Goal: Navigation & Orientation: Find specific page/section

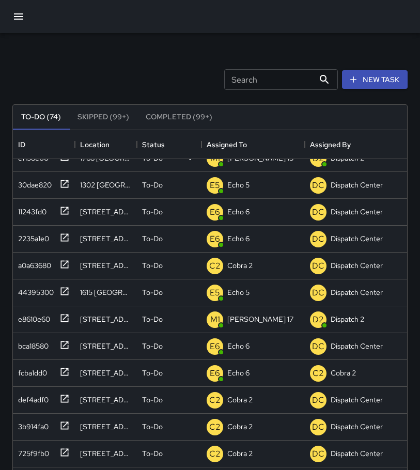
scroll to position [52, 0]
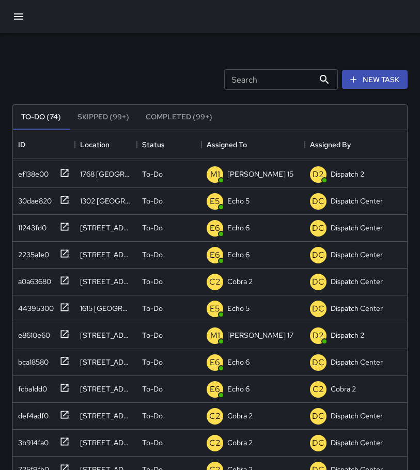
drag, startPoint x: 406, startPoint y: 154, endPoint x: 427, endPoint y: 142, distance: 23.7
click at [419, 142] on html "Search Search New Task To-Do (74) Skipped (99+) Completed (99+) ID Location Sta…" at bounding box center [210, 305] width 420 height 610
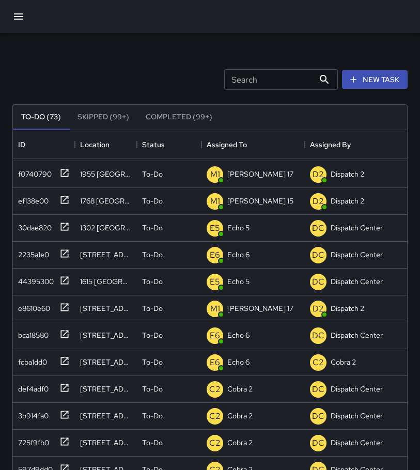
scroll to position [79, 0]
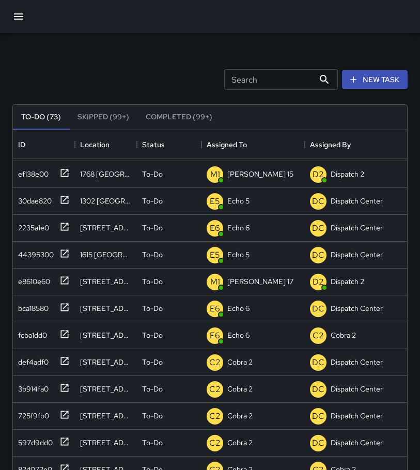
click at [182, 114] on button "Completed (99+)" at bounding box center [178, 117] width 83 height 25
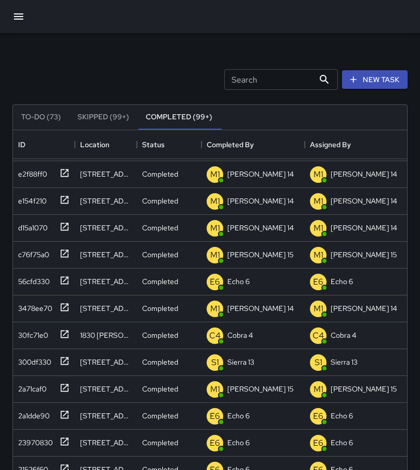
click at [111, 116] on button "Skipped (99+)" at bounding box center [103, 117] width 68 height 25
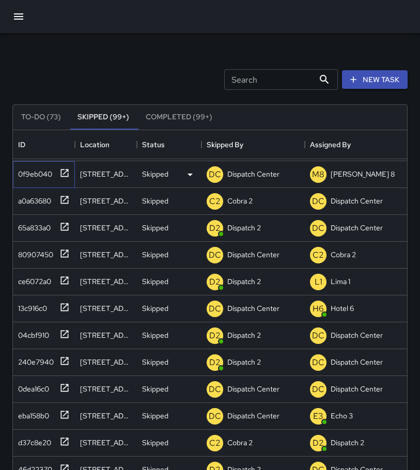
click at [65, 172] on icon at bounding box center [64, 173] width 10 height 10
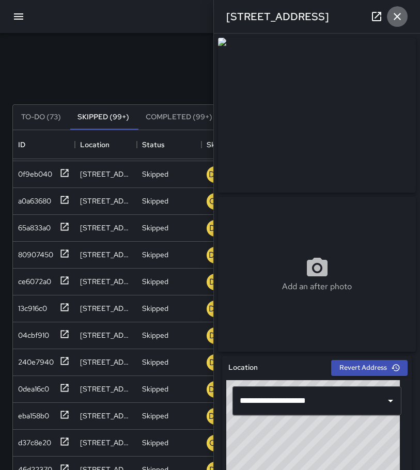
click at [397, 20] on icon "button" at bounding box center [397, 16] width 12 height 12
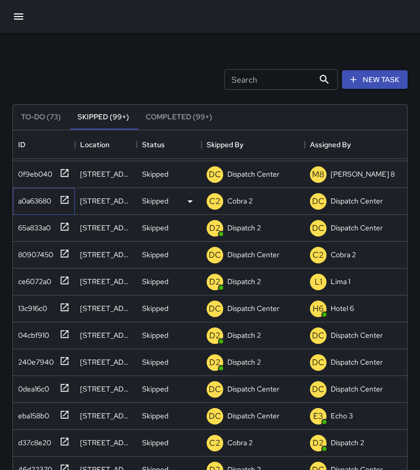
click at [64, 201] on icon at bounding box center [65, 200] width 8 height 8
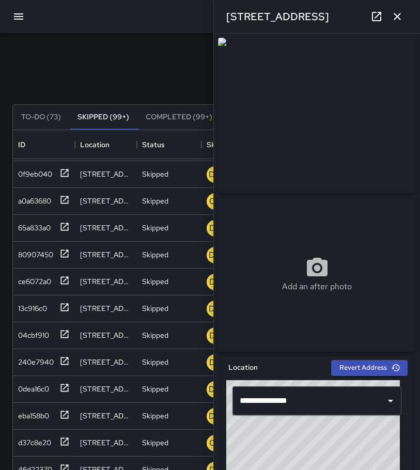
click at [402, 17] on icon "button" at bounding box center [397, 16] width 12 height 12
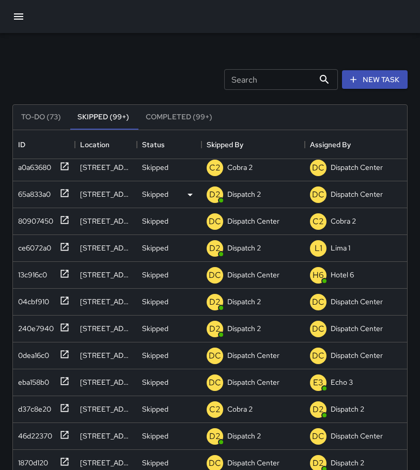
scroll to position [130, 0]
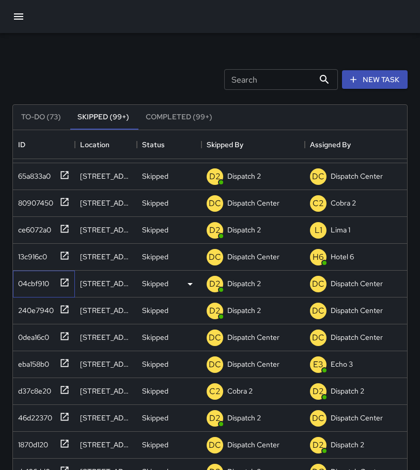
click at [62, 281] on icon at bounding box center [64, 282] width 10 height 10
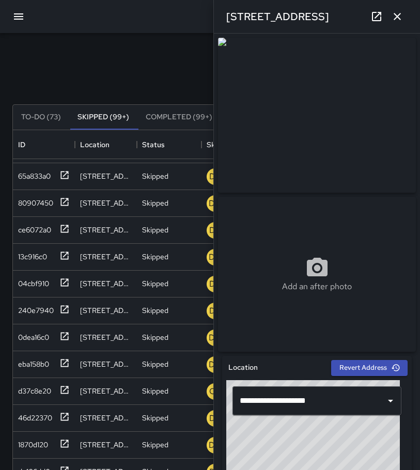
click at [393, 14] on icon "button" at bounding box center [397, 16] width 12 height 12
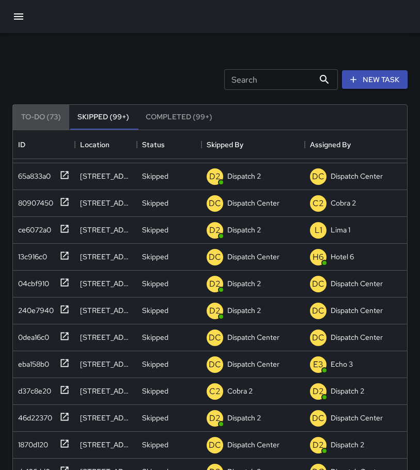
click at [39, 118] on button "To-Do (73)" at bounding box center [41, 117] width 56 height 25
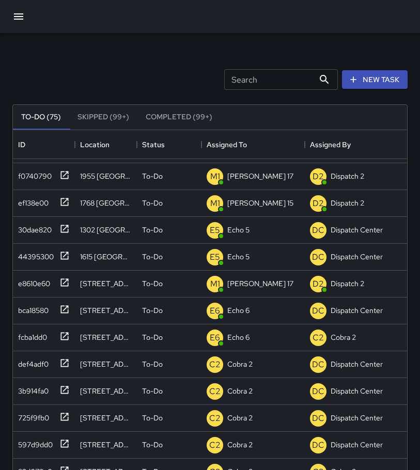
click at [17, 18] on icon "button" at bounding box center [18, 16] width 12 height 12
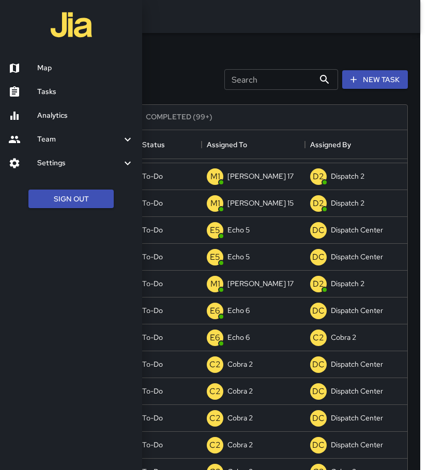
click at [42, 91] on h6 "Tasks" at bounding box center [85, 91] width 97 height 11
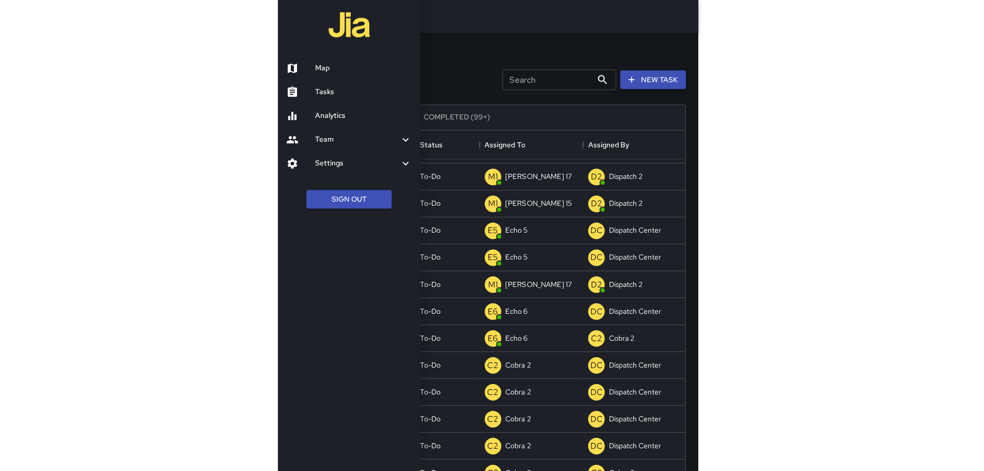
scroll to position [8, 8]
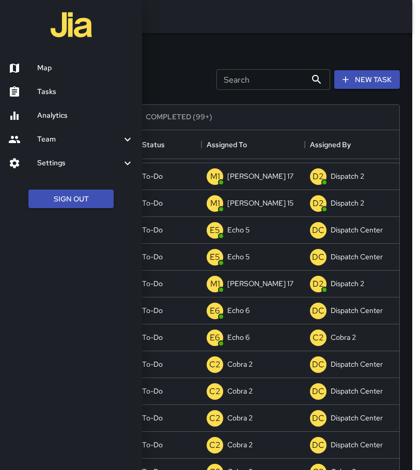
click at [42, 91] on h6 "Tasks" at bounding box center [85, 91] width 97 height 11
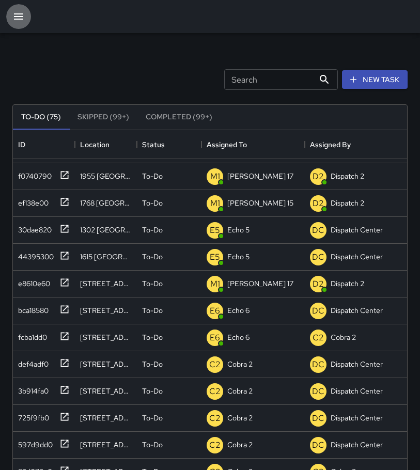
click at [24, 13] on icon "button" at bounding box center [18, 16] width 12 height 12
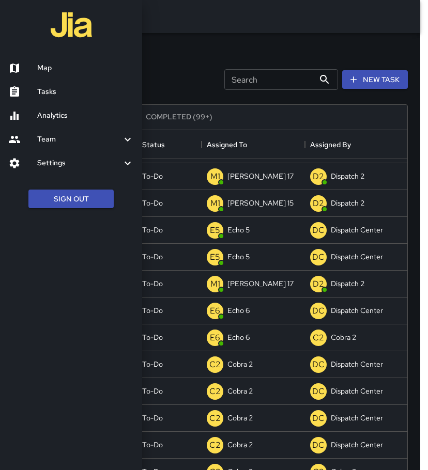
click at [37, 66] on div at bounding box center [22, 68] width 29 height 12
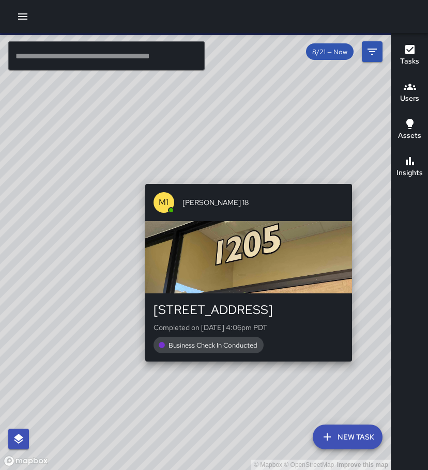
drag, startPoint x: 127, startPoint y: 319, endPoint x: 356, endPoint y: 173, distance: 271.8
click at [356, 173] on div "© Mapbox © OpenStreetMap Improve this map M1 [PERSON_NAME] [GEOGRAPHIC_DATA][ST…" at bounding box center [195, 251] width 390 height 437
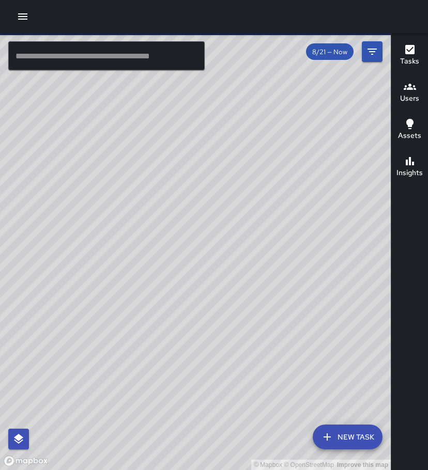
drag, startPoint x: 340, startPoint y: 168, endPoint x: 248, endPoint y: 355, distance: 207.9
click at [239, 415] on div "© Mapbox © OpenStreetMap Improve this map" at bounding box center [195, 251] width 390 height 437
drag, startPoint x: 201, startPoint y: 308, endPoint x: 37, endPoint y: 8, distance: 342.3
click at [319, 168] on div "© Mapbox © OpenStreetMap Improve this map" at bounding box center [195, 251] width 390 height 437
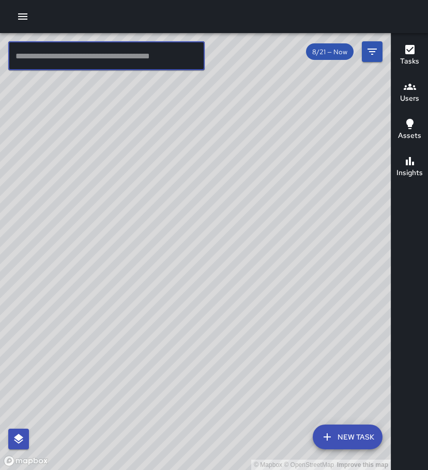
click at [98, 54] on input "text" at bounding box center [106, 55] width 196 height 29
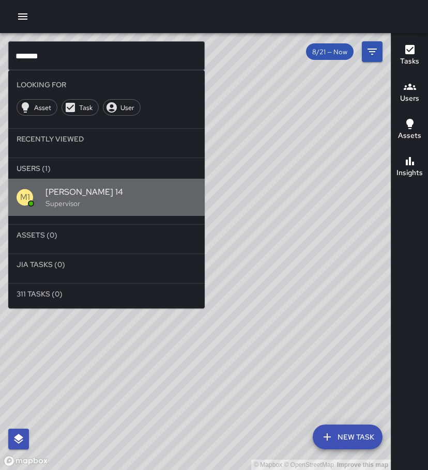
click at [74, 190] on span "[PERSON_NAME] 14" at bounding box center [120, 192] width 151 height 12
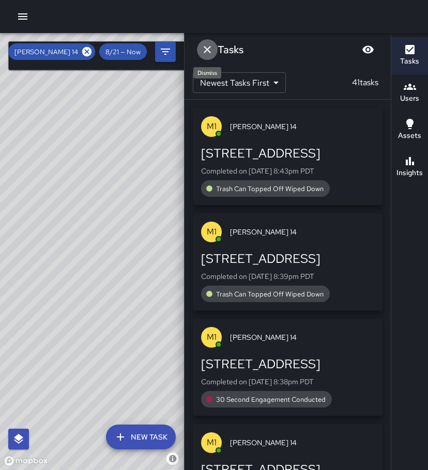
click at [207, 51] on icon "Dismiss" at bounding box center [207, 49] width 12 height 12
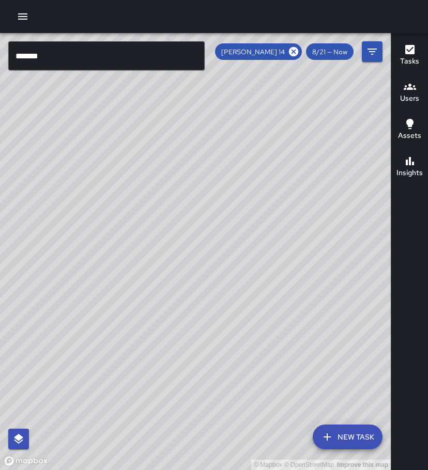
click at [113, 184] on div "© Mapbox © OpenStreetMap Improve this map" at bounding box center [195, 251] width 390 height 437
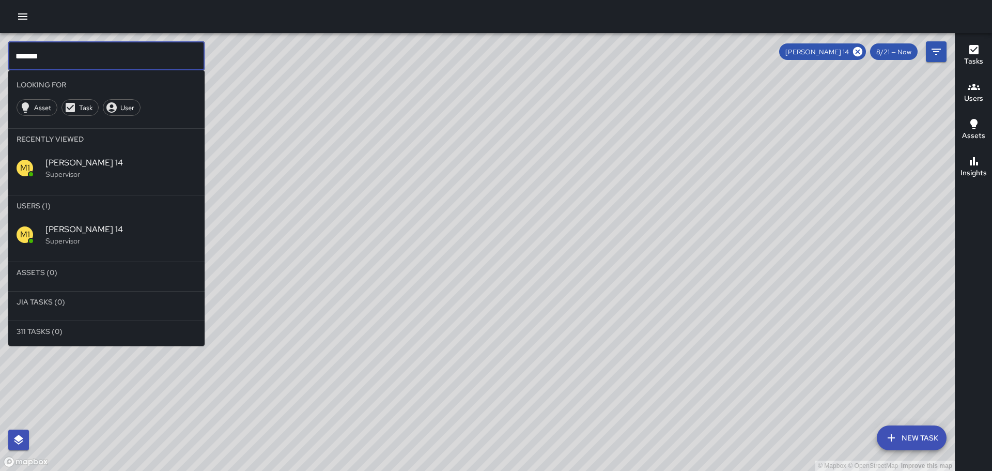
click at [68, 55] on input "*******" at bounding box center [106, 55] width 196 height 29
type input "*"
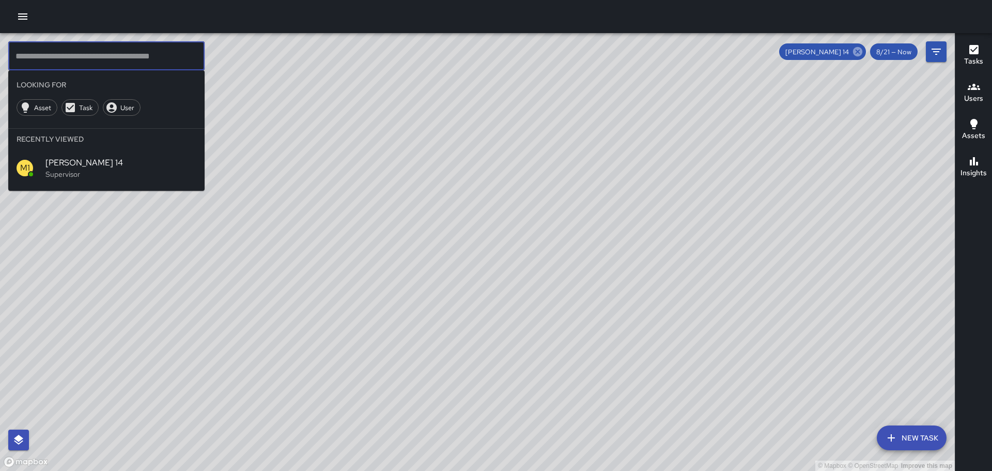
click at [419, 48] on icon at bounding box center [857, 51] width 9 height 9
click at [31, 18] on button "button" at bounding box center [22, 16] width 21 height 21
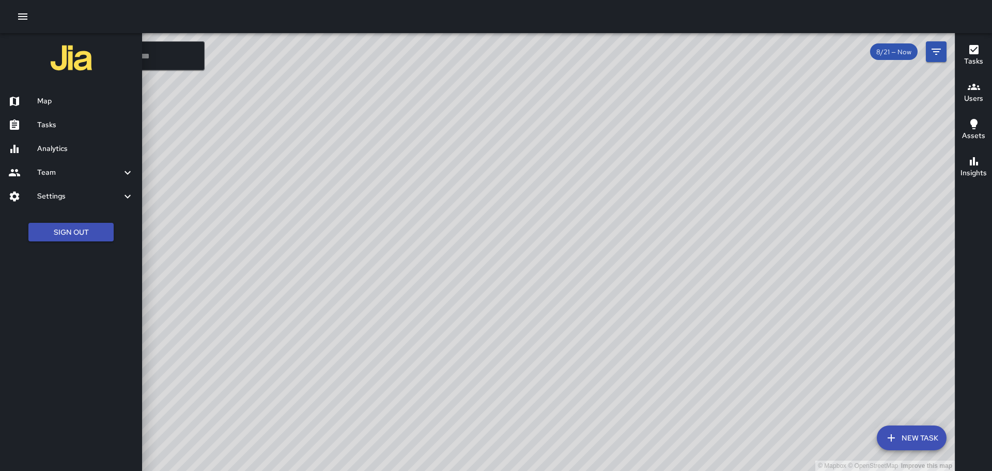
drag, startPoint x: 53, startPoint y: 129, endPoint x: 64, endPoint y: 128, distance: 10.3
click at [53, 129] on h6 "Tasks" at bounding box center [85, 124] width 97 height 11
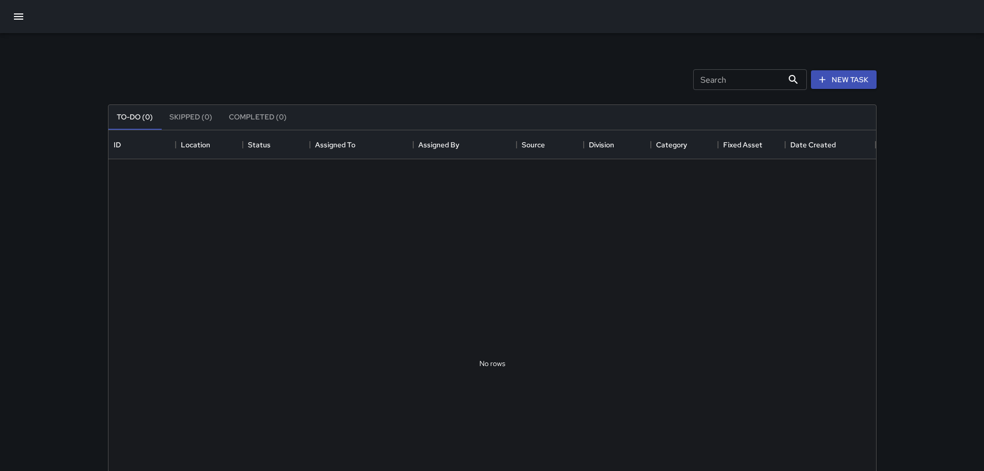
scroll to position [430, 760]
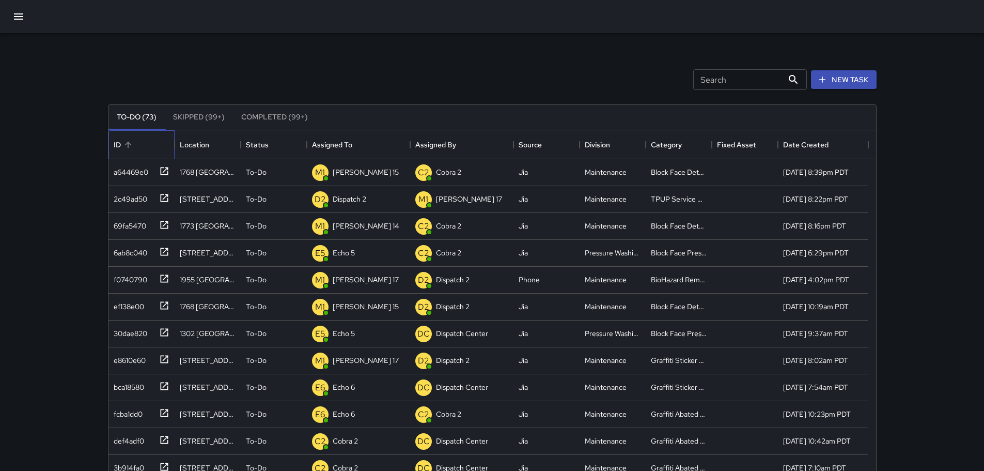
click at [120, 144] on div "ID" at bounding box center [117, 144] width 7 height 29
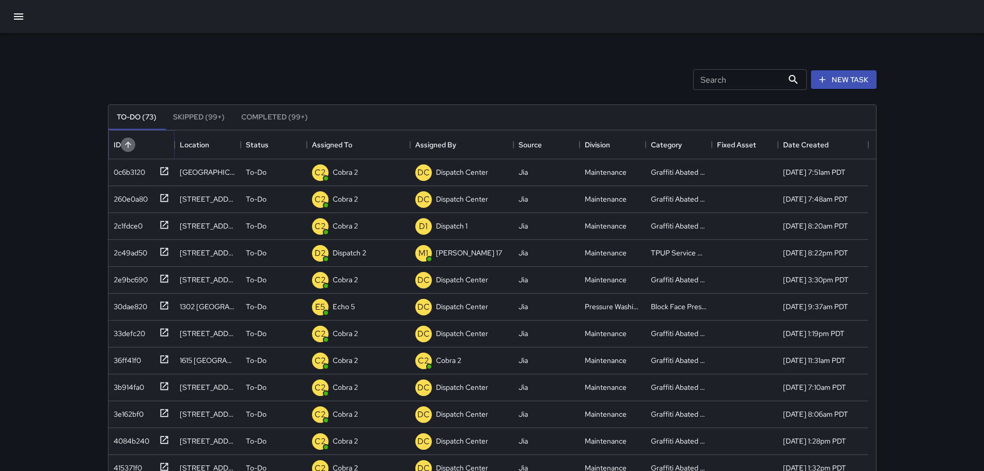
click at [122, 144] on button "Sort" at bounding box center [128, 144] width 14 height 14
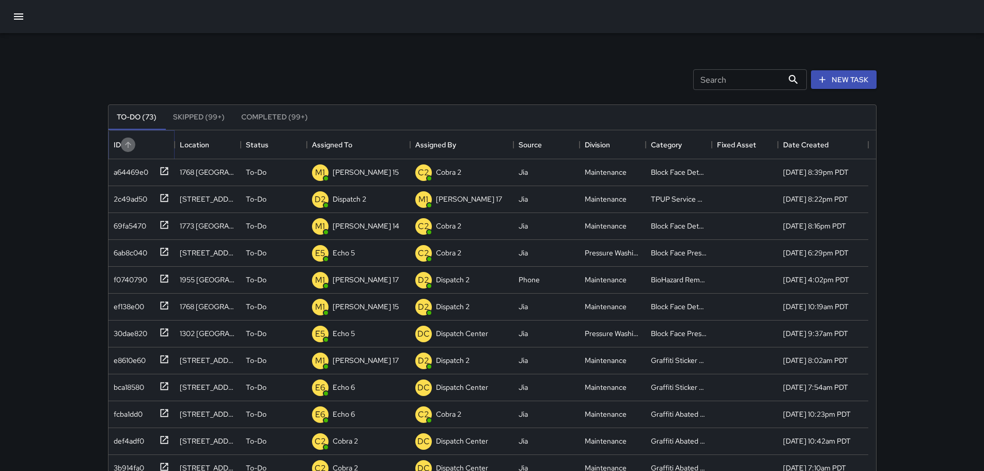
click at [122, 144] on button "Sort" at bounding box center [128, 144] width 14 height 14
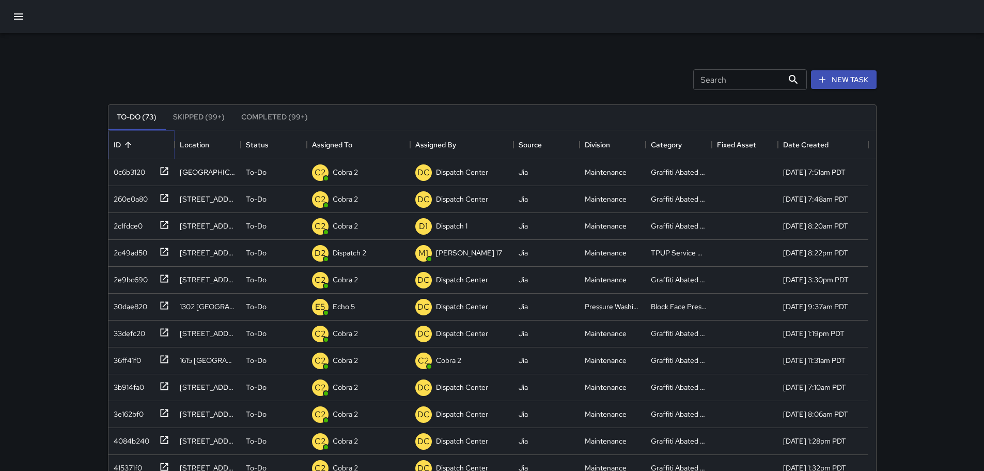
click at [122, 144] on button "Sort" at bounding box center [128, 144] width 14 height 14
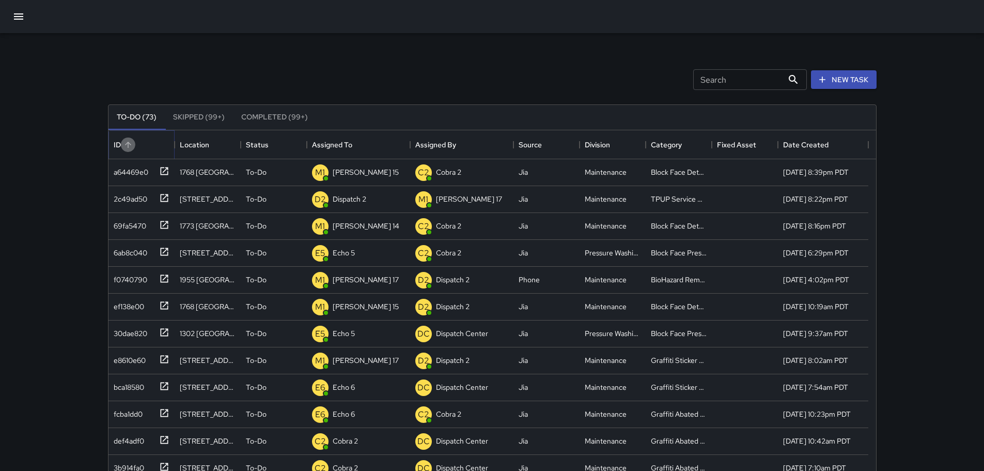
click at [122, 144] on button "Sort" at bounding box center [128, 144] width 14 height 14
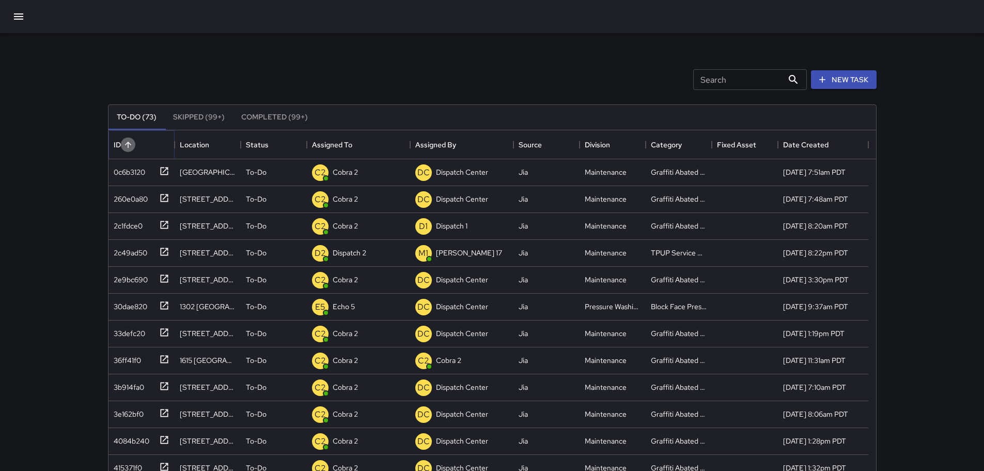
click at [122, 144] on button "Sort" at bounding box center [128, 144] width 14 height 14
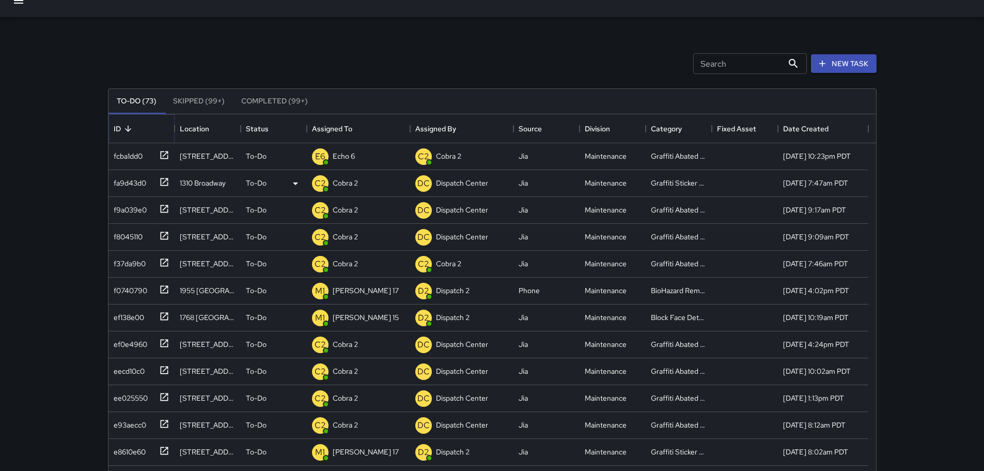
scroll to position [0, 0]
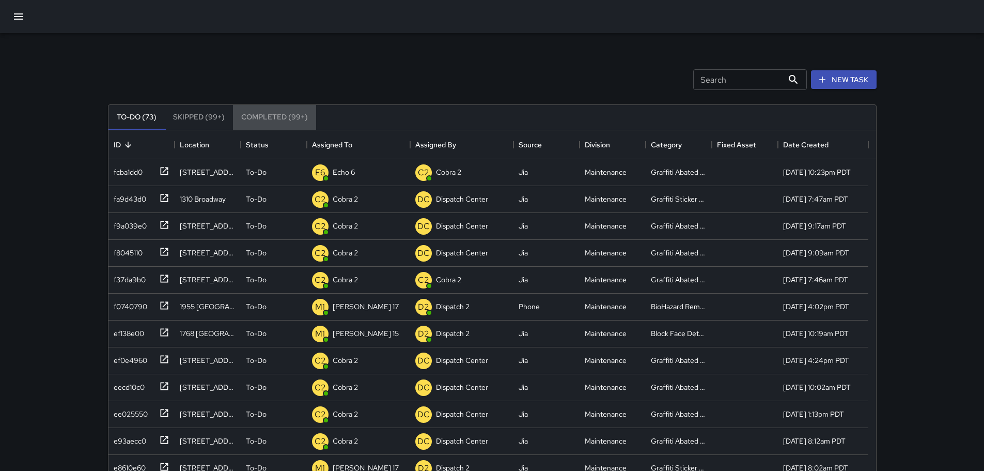
click at [281, 118] on button "Completed (99+)" at bounding box center [274, 117] width 83 height 25
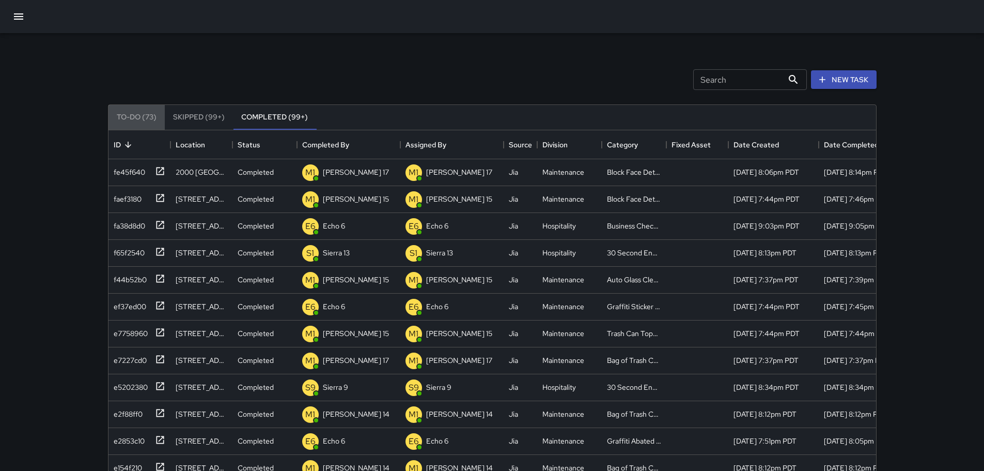
click at [146, 116] on button "To-Do (73)" at bounding box center [136, 117] width 56 height 25
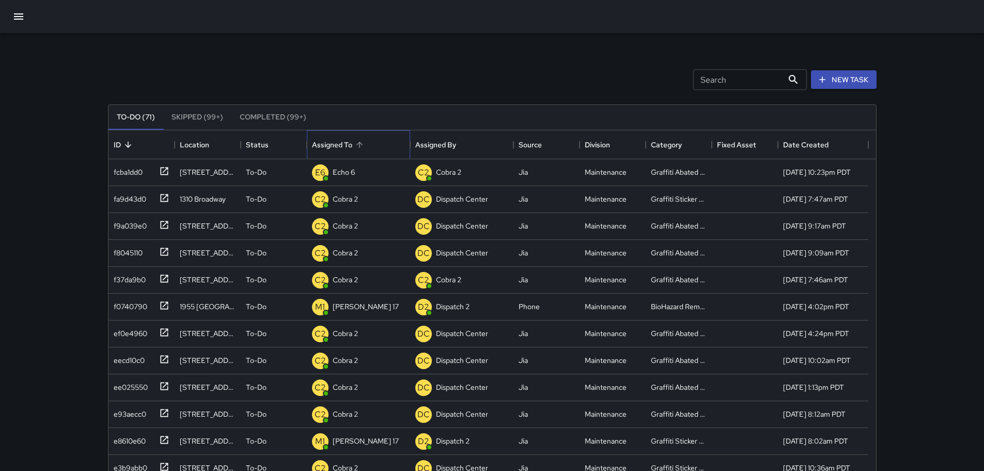
click at [377, 142] on div "Assigned To" at bounding box center [358, 144] width 93 height 29
click at [374, 142] on div "Assigned To" at bounding box center [358, 144] width 93 height 29
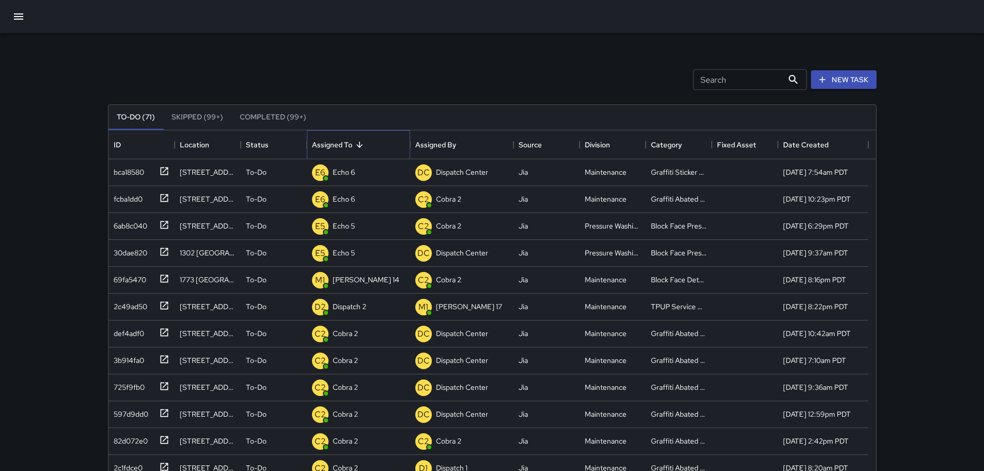
click at [335, 146] on div "Assigned To" at bounding box center [332, 144] width 40 height 29
click at [162, 172] on icon at bounding box center [164, 171] width 10 height 10
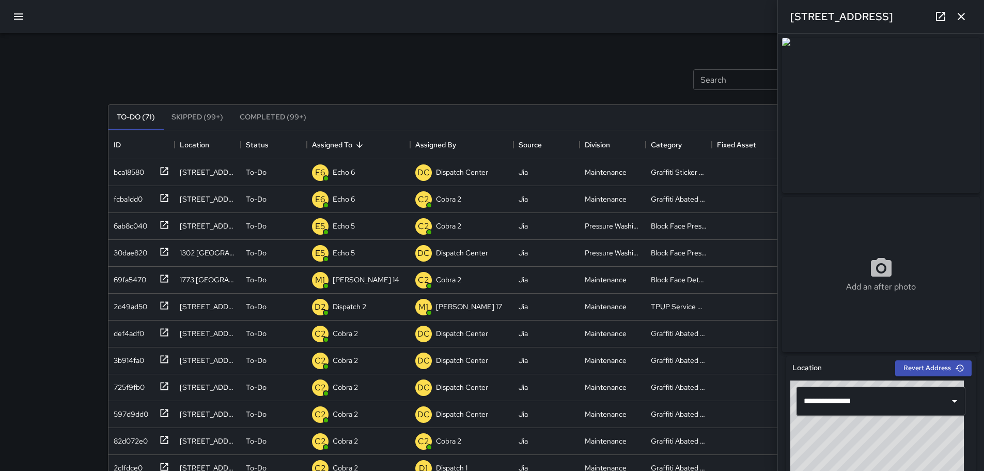
click at [419, 20] on button "button" at bounding box center [961, 16] width 21 height 21
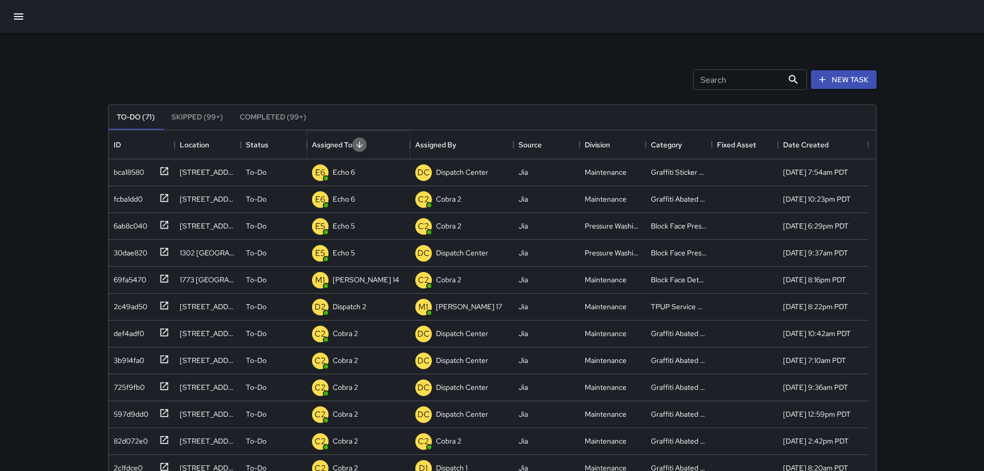
click at [355, 146] on icon "Sort" at bounding box center [359, 144] width 9 height 9
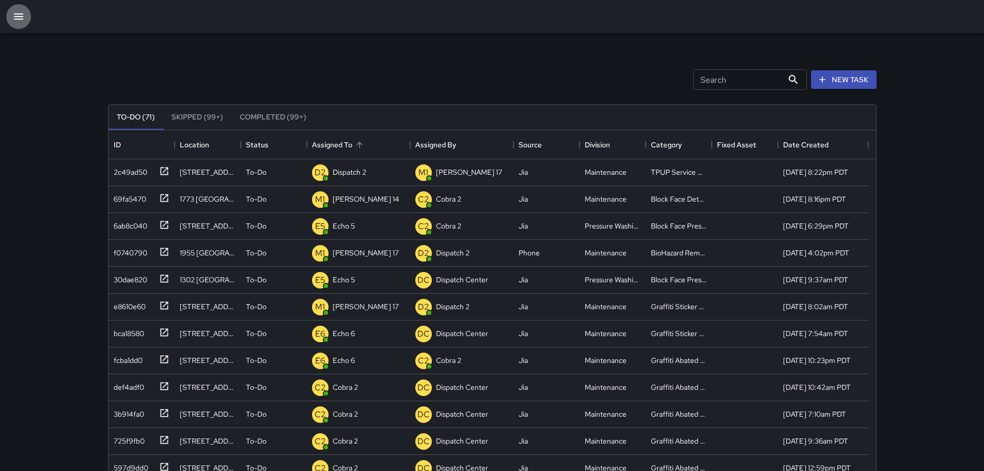
click at [21, 15] on icon "button" at bounding box center [18, 16] width 12 height 12
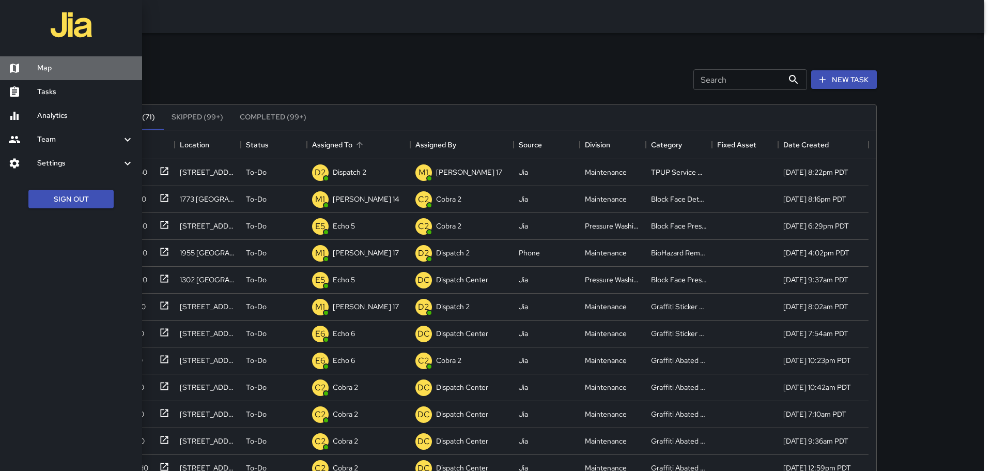
click at [85, 71] on h6 "Map" at bounding box center [85, 67] width 97 height 11
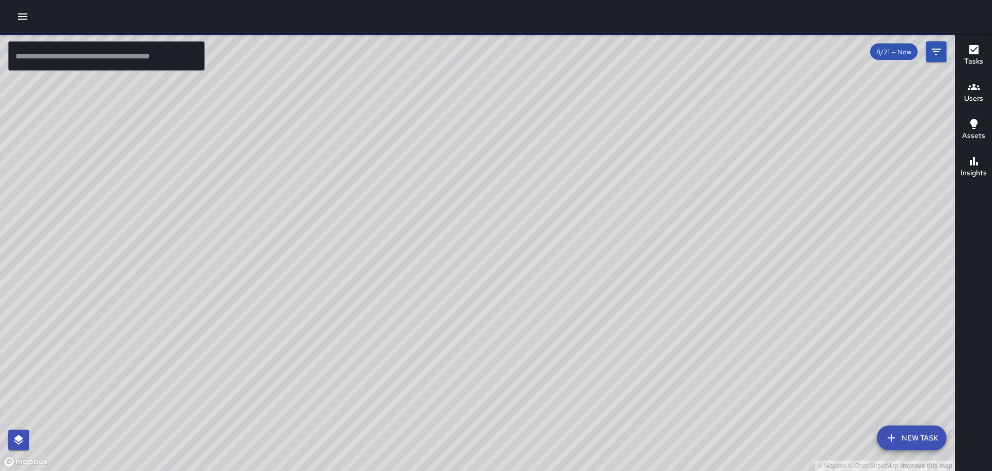
click at [23, 19] on icon "button" at bounding box center [22, 16] width 9 height 6
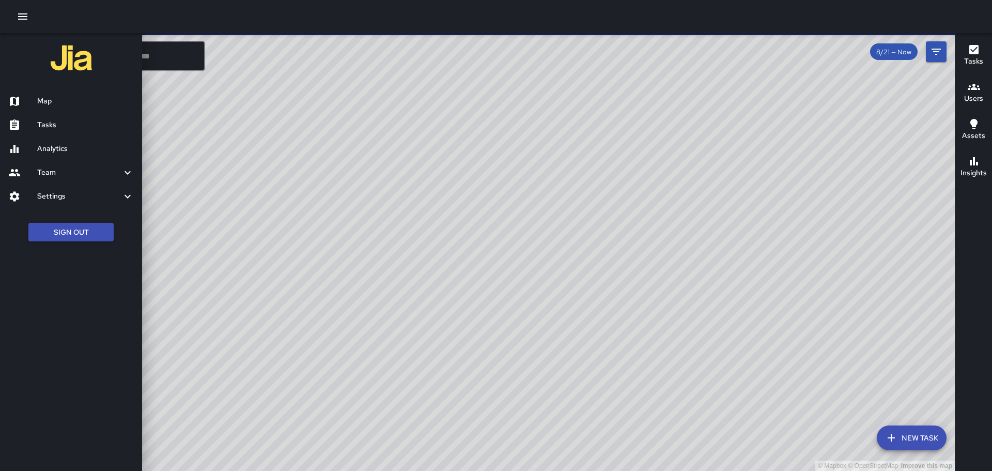
click at [48, 123] on h6 "Tasks" at bounding box center [85, 124] width 97 height 11
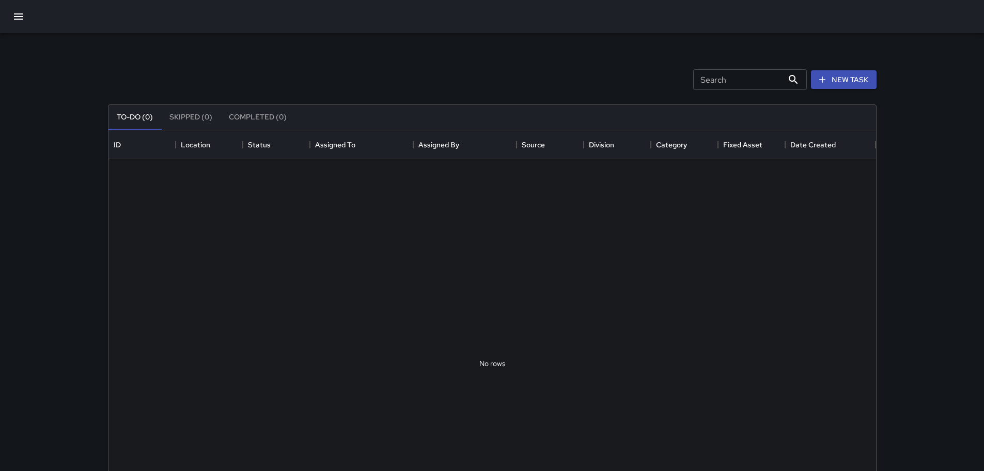
scroll to position [430, 760]
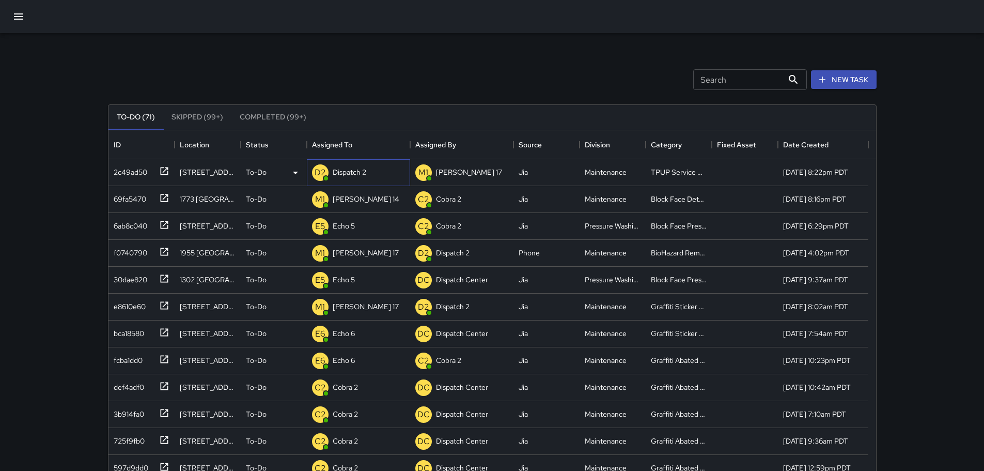
click at [344, 173] on p "Dispatch 2" at bounding box center [350, 172] width 34 height 10
type input "*"
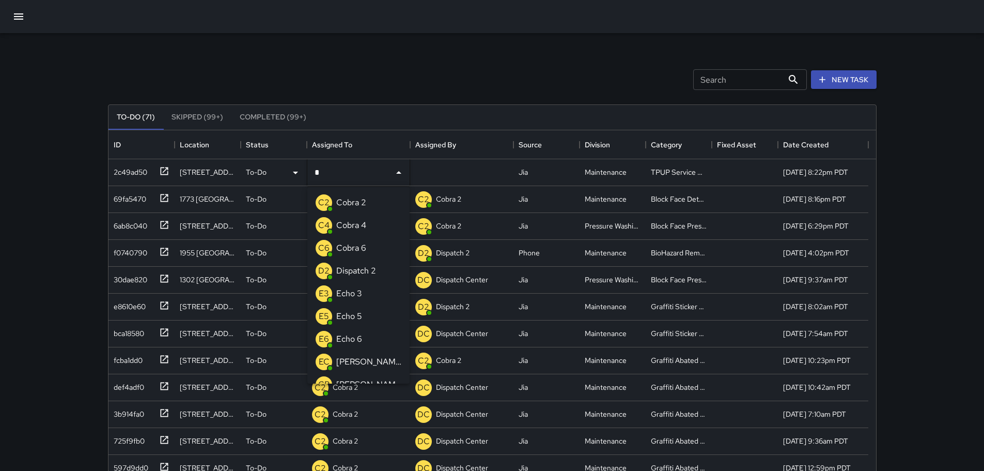
type input "**"
click at [351, 202] on p "Cobra 2" at bounding box center [351, 202] width 30 height 12
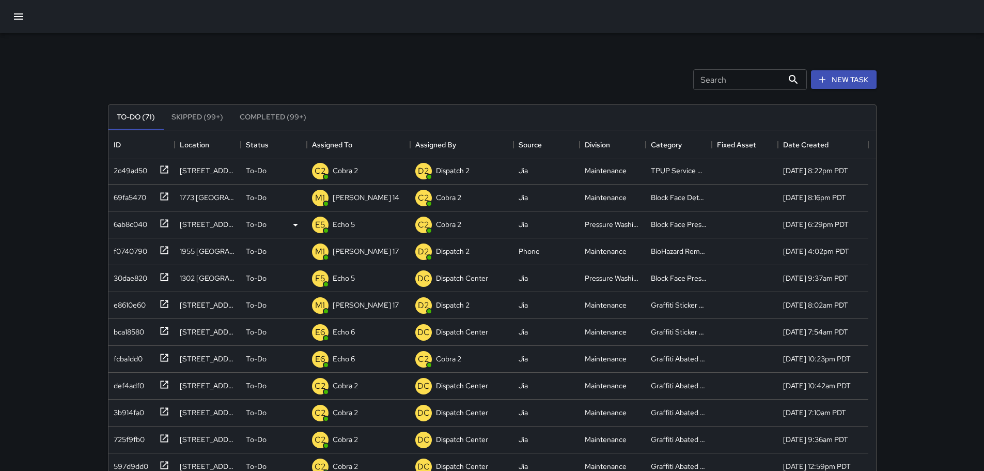
scroll to position [0, 0]
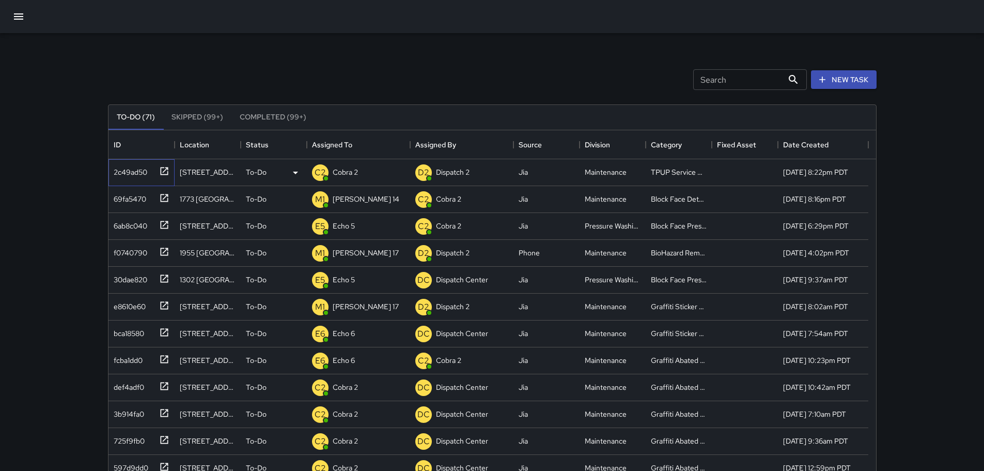
click at [165, 167] on icon at bounding box center [164, 171] width 8 height 8
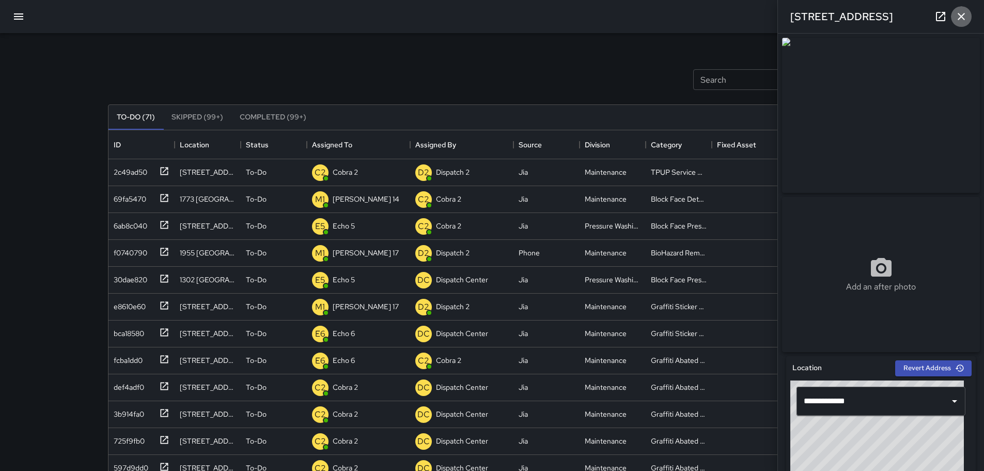
click at [419, 20] on icon "button" at bounding box center [961, 16] width 12 height 12
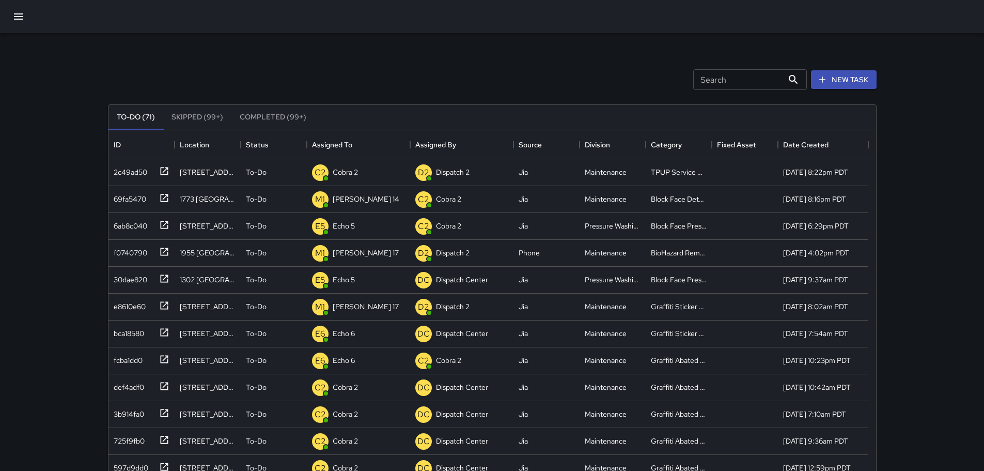
click at [419, 88] on input "Search" at bounding box center [738, 79] width 90 height 21
click at [419, 84] on input "*******" at bounding box center [738, 79] width 90 height 21
type input "*"
click at [364, 175] on div "C2 Cobra 2" at bounding box center [358, 172] width 103 height 27
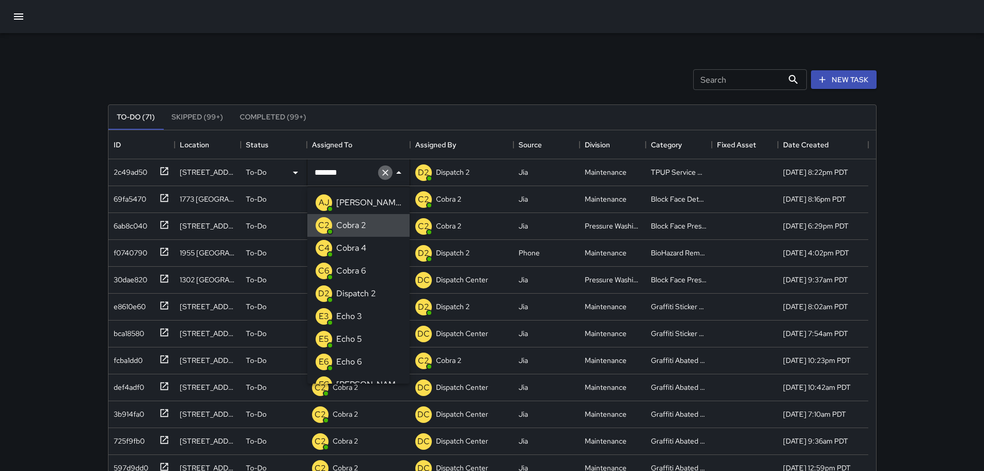
click at [389, 175] on icon "Clear" at bounding box center [385, 172] width 10 height 10
click at [23, 14] on icon "button" at bounding box center [18, 16] width 9 height 6
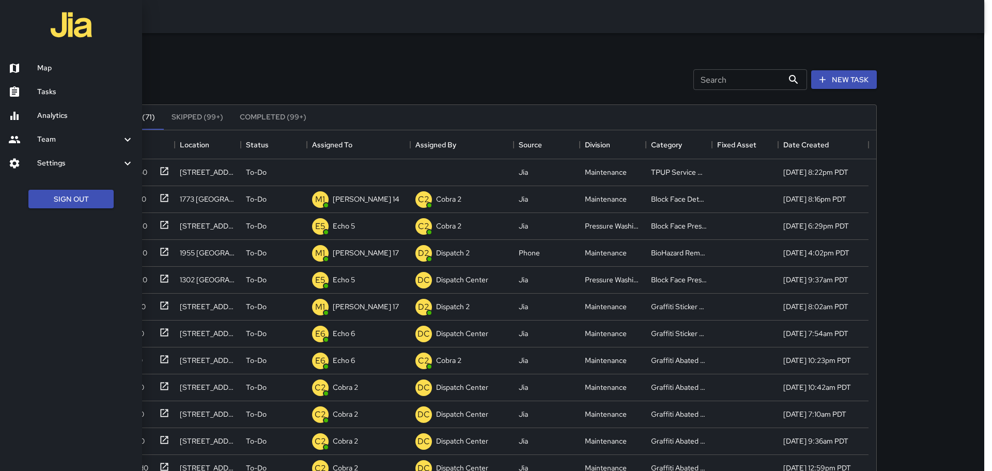
click at [65, 84] on link "Tasks" at bounding box center [71, 92] width 142 height 24
click at [61, 74] on link "Map" at bounding box center [71, 68] width 142 height 24
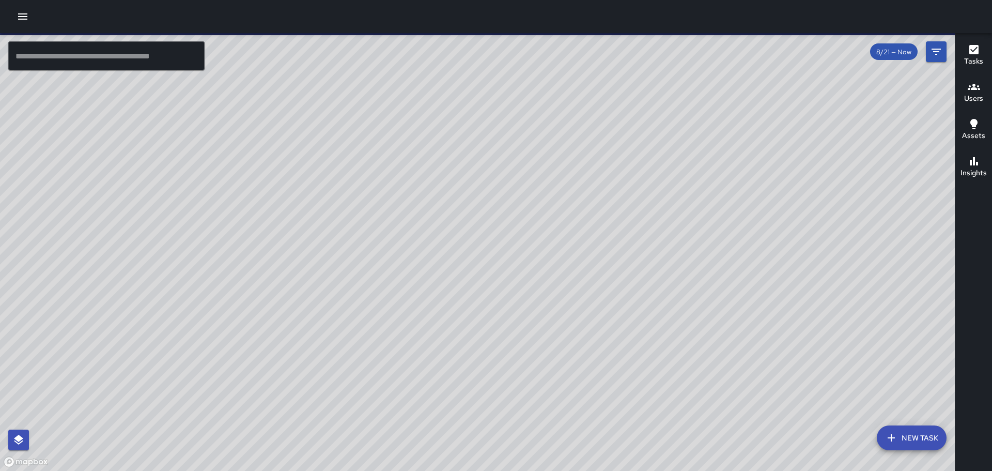
click at [27, 15] on icon "button" at bounding box center [23, 16] width 12 height 12
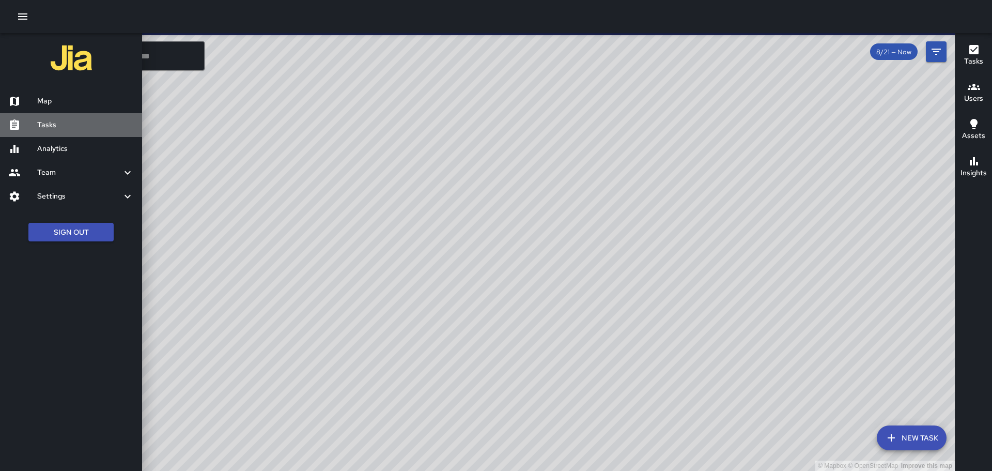
click at [60, 124] on h6 "Tasks" at bounding box center [85, 124] width 97 height 11
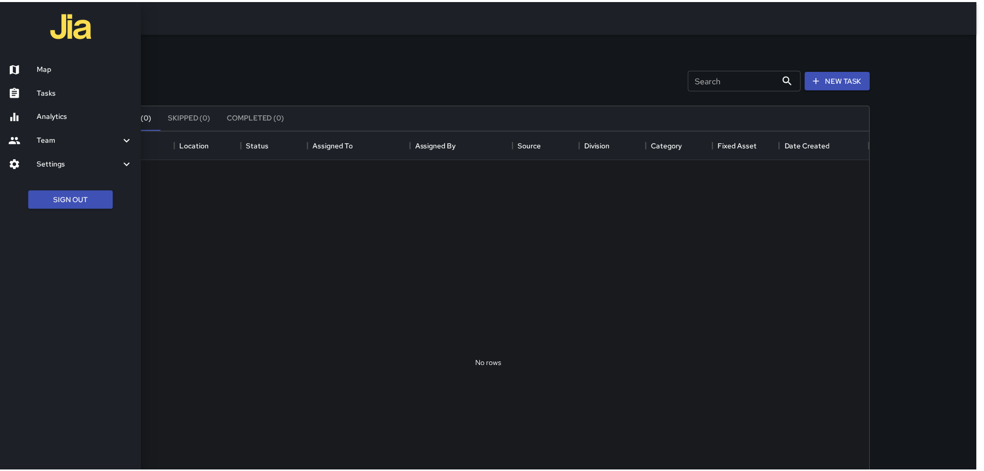
scroll to position [430, 760]
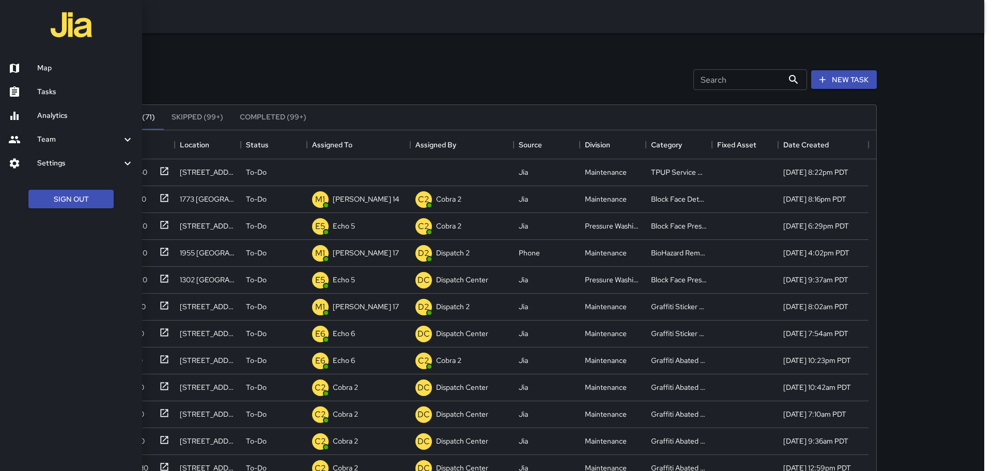
click at [232, 72] on div at bounding box center [496, 235] width 992 height 471
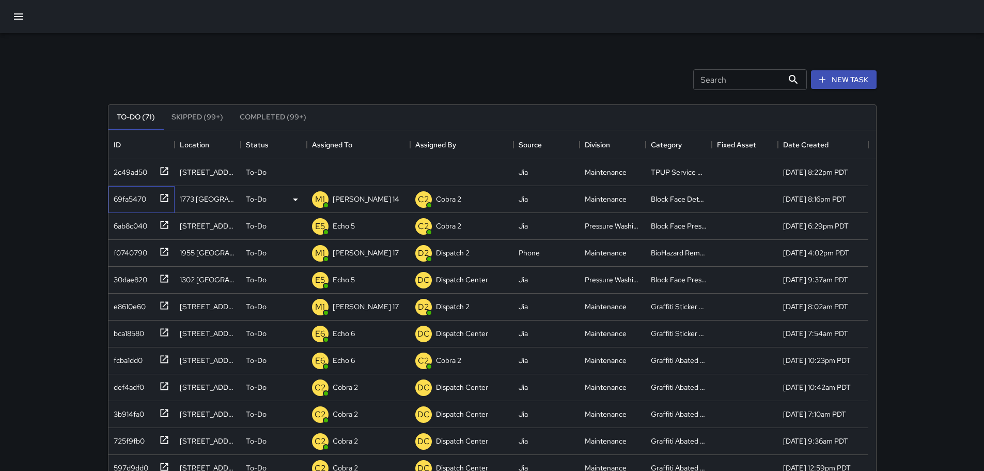
click at [165, 196] on icon at bounding box center [164, 198] width 10 height 10
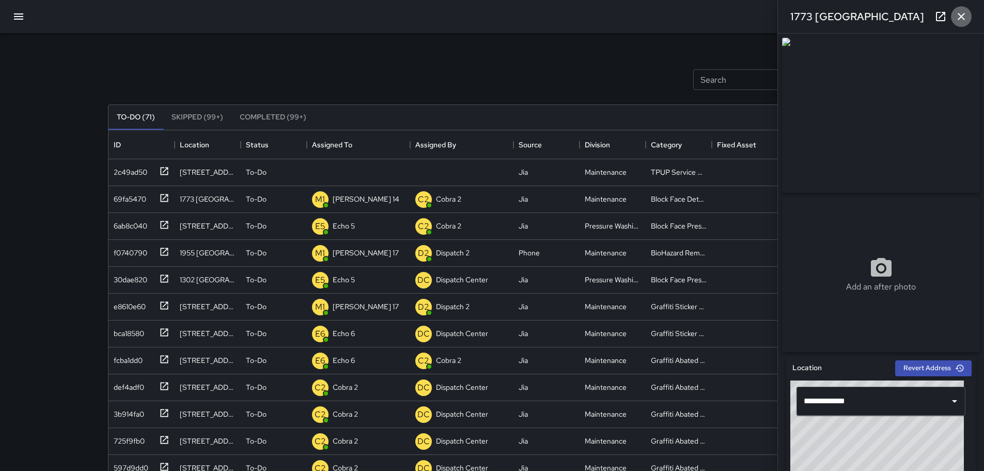
click at [419, 17] on icon "button" at bounding box center [961, 16] width 12 height 12
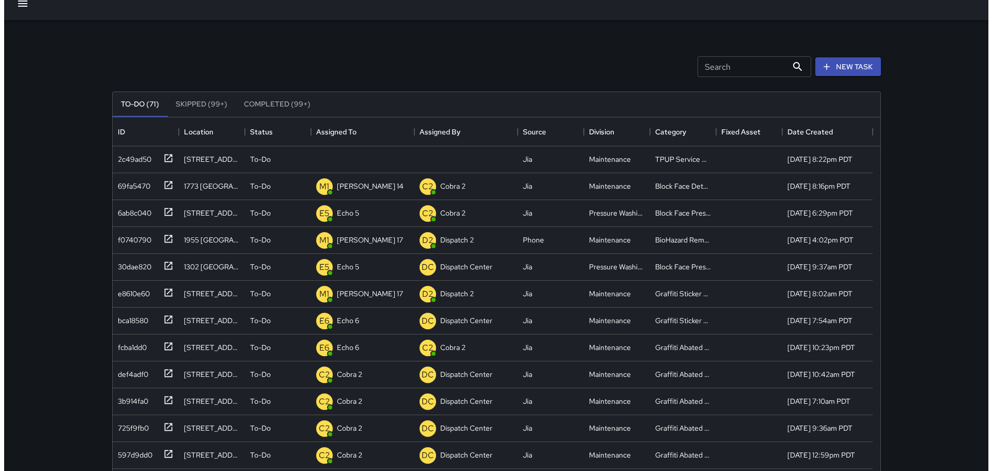
scroll to position [0, 0]
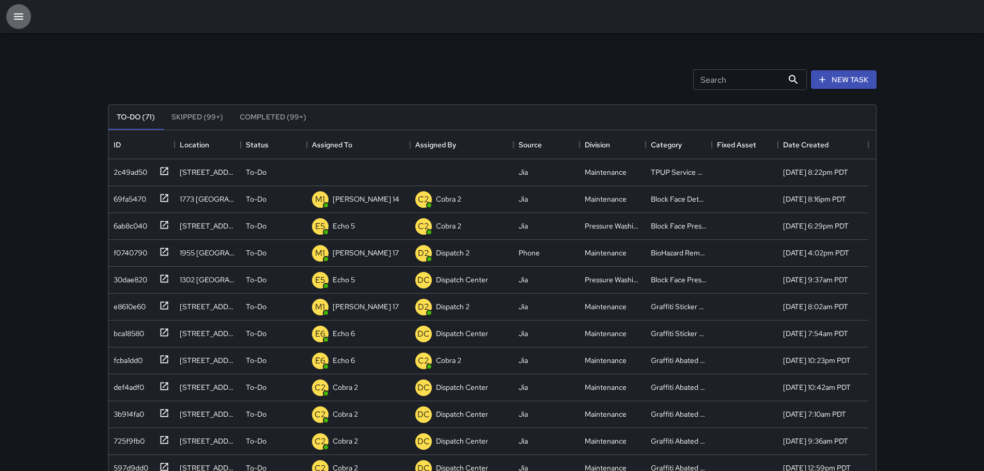
click at [18, 17] on icon "button" at bounding box center [18, 16] width 9 height 6
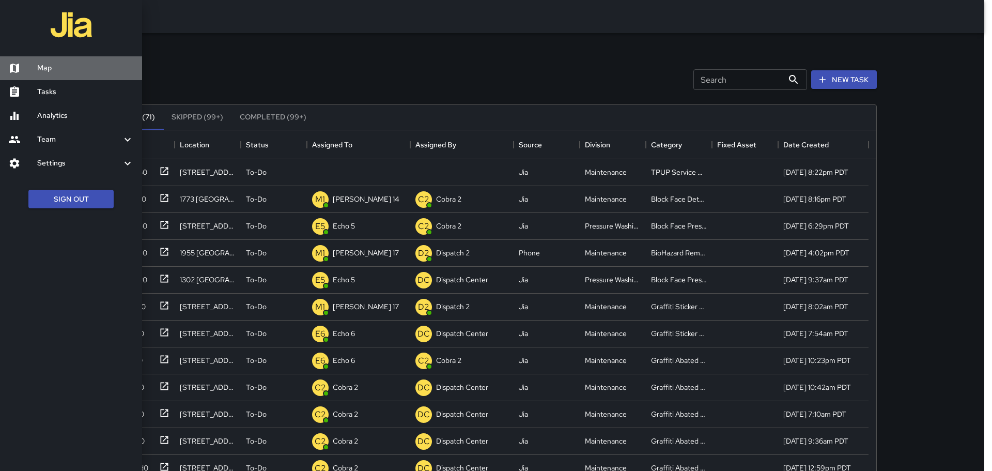
click at [65, 62] on h6 "Map" at bounding box center [85, 67] width 97 height 11
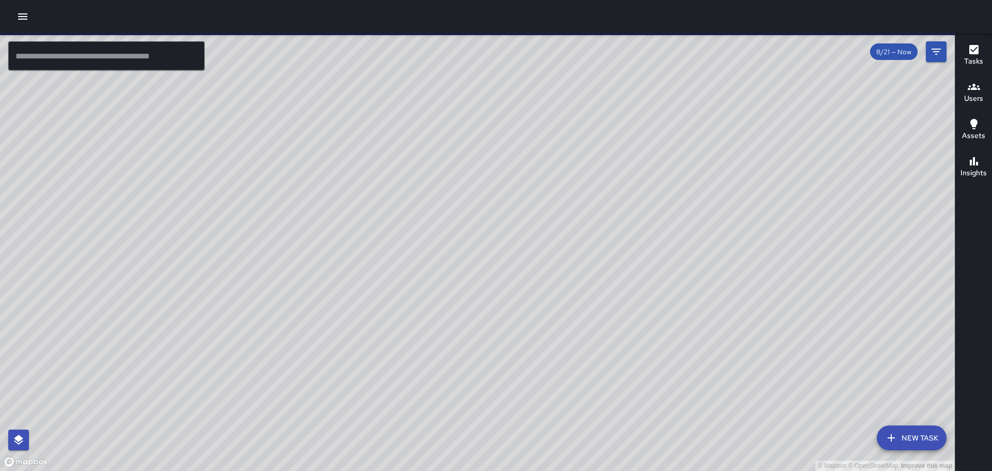
drag, startPoint x: 672, startPoint y: 147, endPoint x: 602, endPoint y: 339, distance: 204.1
click at [419, 339] on div "© Mapbox © OpenStreetMap Improve this map" at bounding box center [477, 251] width 954 height 437
drag, startPoint x: 518, startPoint y: 189, endPoint x: 427, endPoint y: 233, distance: 101.4
click at [419, 233] on div "© Mapbox © OpenStreetMap Improve this map" at bounding box center [477, 251] width 954 height 437
drag, startPoint x: 494, startPoint y: 238, endPoint x: 549, endPoint y: 146, distance: 107.3
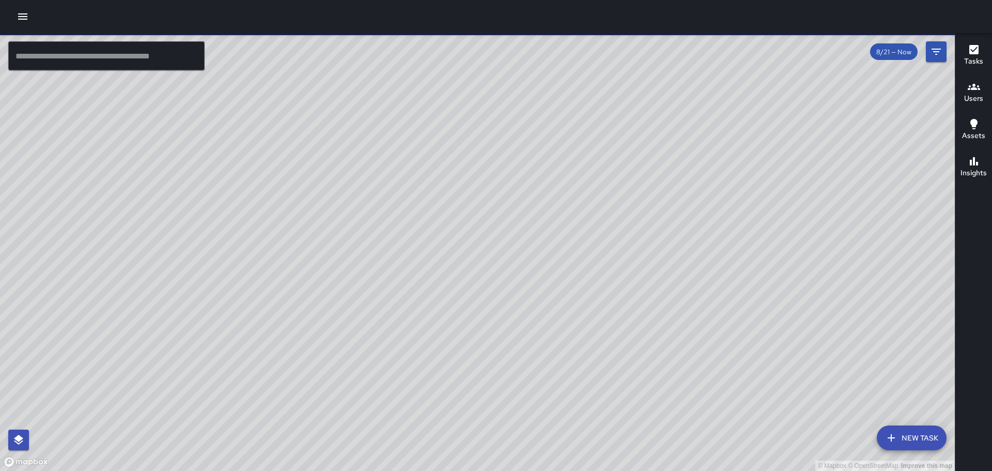
click at [419, 146] on div "© Mapbox © OpenStreetMap Improve this map" at bounding box center [477, 251] width 954 height 437
drag, startPoint x: 422, startPoint y: 348, endPoint x: 464, endPoint y: 262, distance: 95.4
click at [419, 262] on div "© Mapbox © OpenStreetMap Improve this map" at bounding box center [477, 251] width 954 height 437
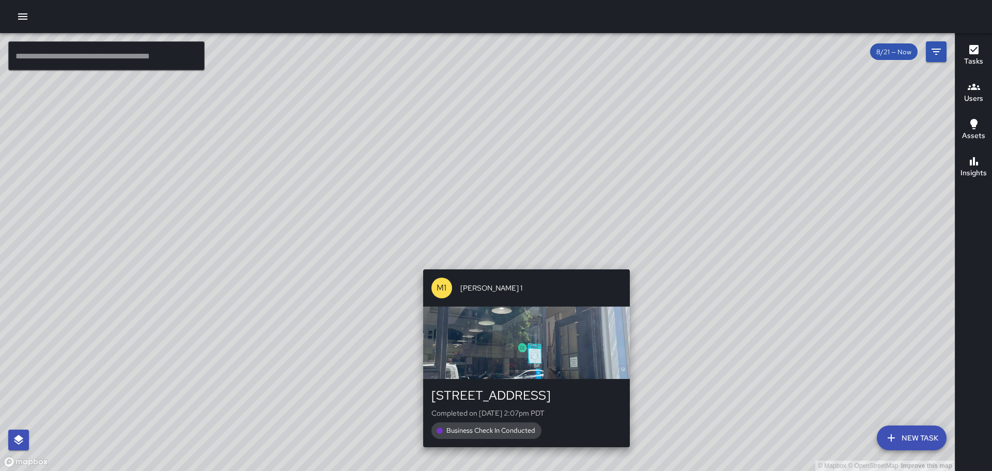
drag, startPoint x: 478, startPoint y: 361, endPoint x: 524, endPoint y: 270, distance: 102.3
click at [419, 270] on div "© Mapbox © OpenStreetMap Improve this map M1 [PERSON_NAME] [STREET_ADDRESS] Com…" at bounding box center [477, 251] width 954 height 437
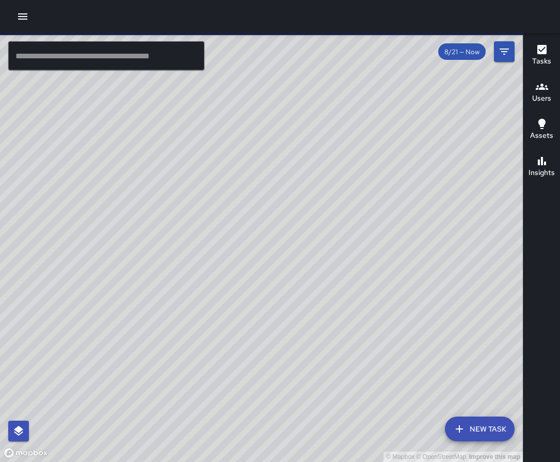
click at [28, 18] on button "button" at bounding box center [22, 16] width 21 height 21
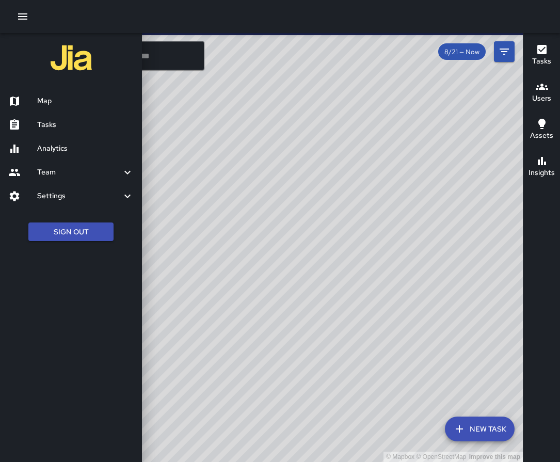
click at [62, 127] on h6 "Tasks" at bounding box center [85, 124] width 97 height 11
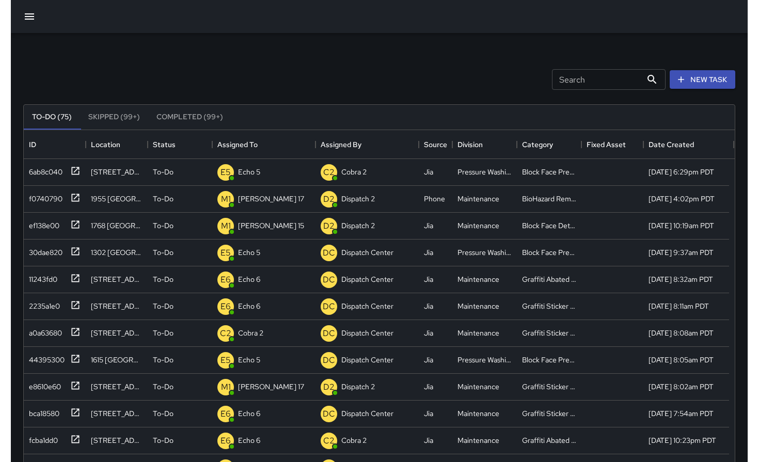
scroll to position [8, 8]
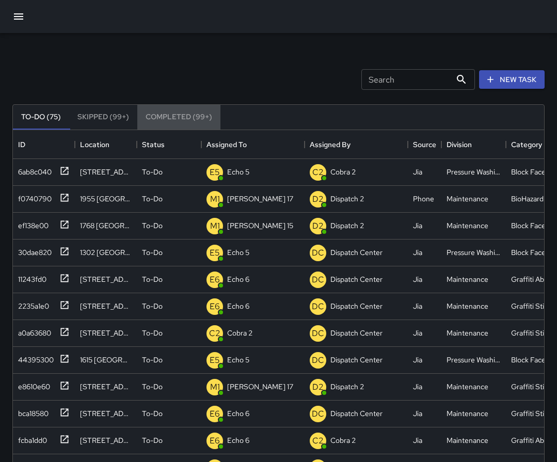
click at [183, 123] on button "Completed (99+)" at bounding box center [178, 117] width 83 height 25
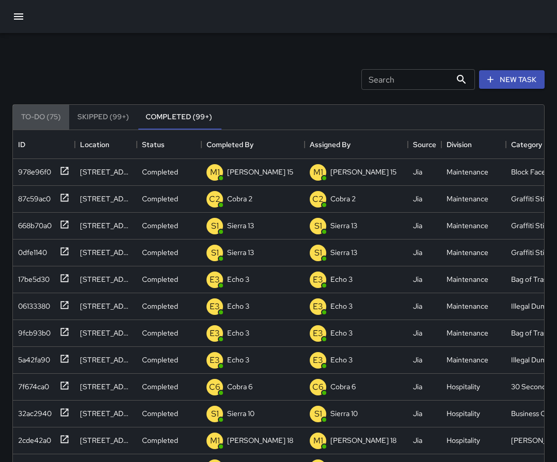
click at [45, 118] on button "To-Do (75)" at bounding box center [41, 117] width 56 height 25
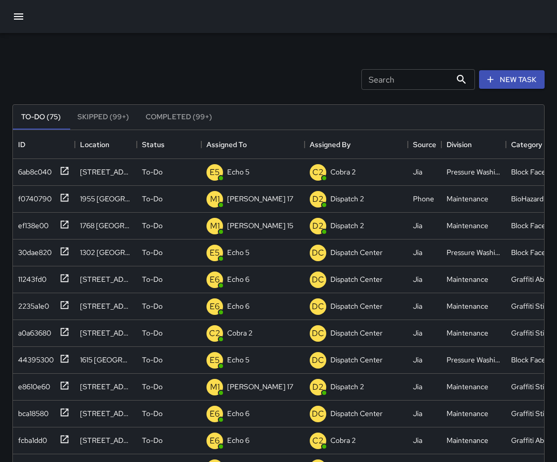
click at [17, 17] on icon "button" at bounding box center [18, 16] width 9 height 6
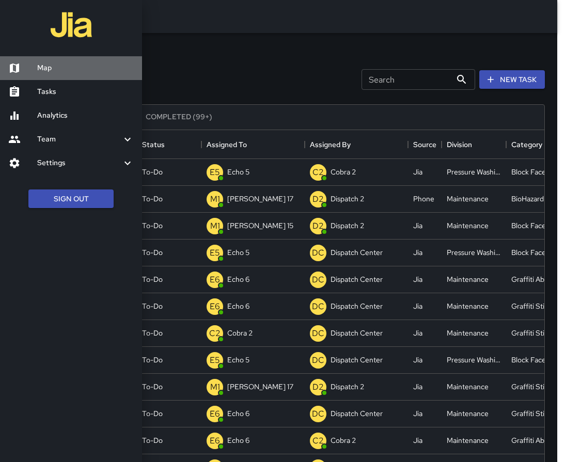
click at [73, 74] on link "Map" at bounding box center [71, 68] width 142 height 24
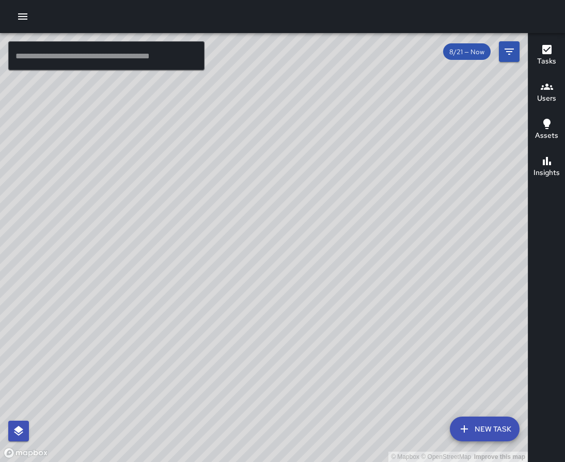
click at [33, 15] on button "button" at bounding box center [22, 16] width 21 height 21
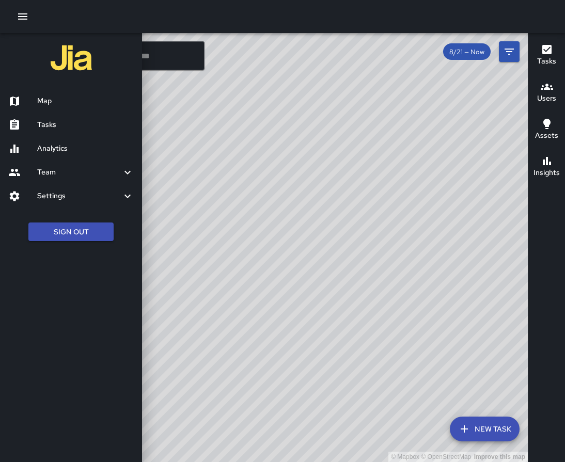
click at [313, 207] on div at bounding box center [282, 231] width 565 height 462
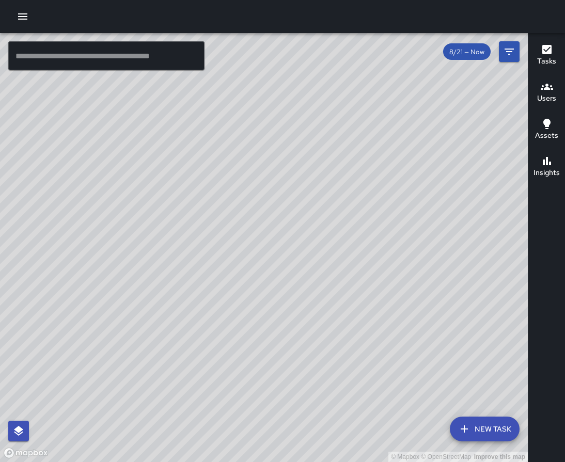
drag, startPoint x: 174, startPoint y: 269, endPoint x: 316, endPoint y: 206, distance: 155.6
click at [316, 206] on div "© Mapbox © OpenStreetMap Improve this map" at bounding box center [264, 247] width 528 height 429
drag, startPoint x: 427, startPoint y: 193, endPoint x: 349, endPoint y: 182, distance: 79.2
click at [349, 182] on div "© Mapbox © OpenStreetMap Improve this map" at bounding box center [264, 247] width 528 height 429
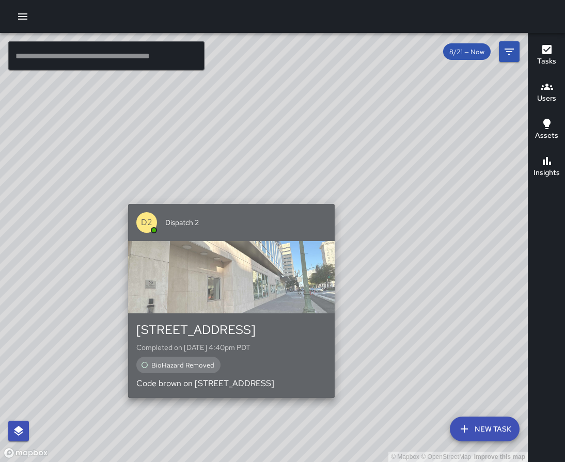
click at [281, 260] on div "button" at bounding box center [231, 277] width 207 height 72
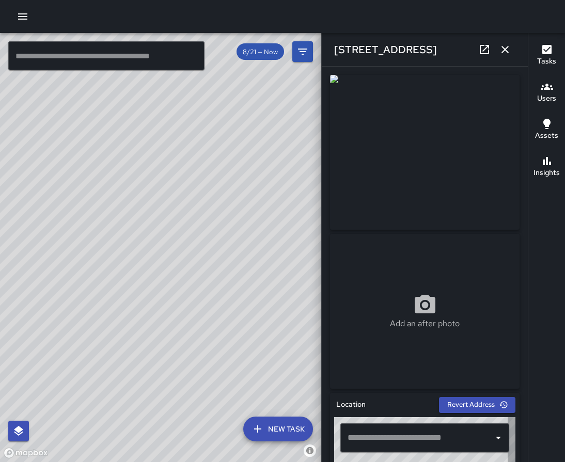
type input "**********"
click at [507, 45] on icon "button" at bounding box center [505, 49] width 12 height 12
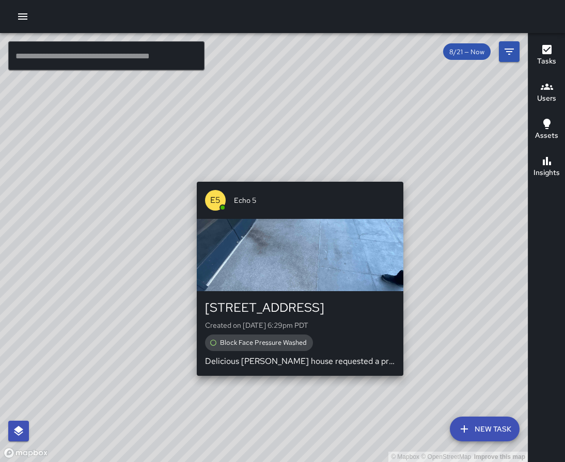
click at [374, 216] on div "E5 Echo 5" at bounding box center [300, 200] width 207 height 37
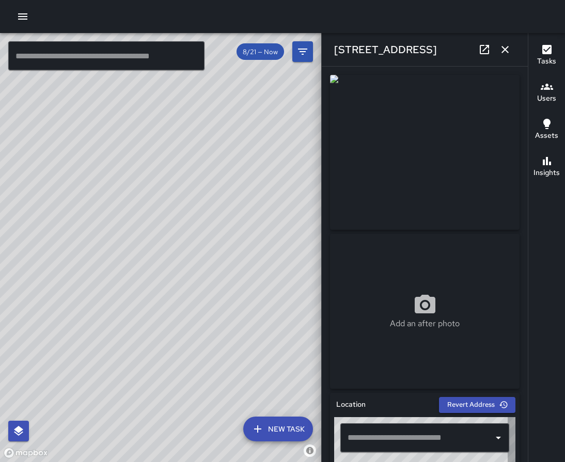
type input "**********"
click at [508, 51] on icon "button" at bounding box center [505, 49] width 12 height 12
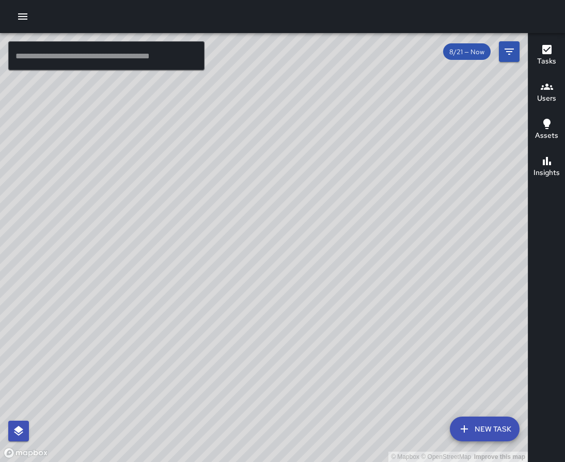
drag, startPoint x: 352, startPoint y: 170, endPoint x: 415, endPoint y: 292, distance: 137.4
click at [419, 295] on div "© Mapbox © OpenStreetMap Improve this map" at bounding box center [264, 247] width 528 height 429
drag, startPoint x: 346, startPoint y: 181, endPoint x: 430, endPoint y: 286, distance: 134.1
click at [430, 286] on div "© Mapbox © OpenStreetMap Improve this map" at bounding box center [264, 247] width 528 height 429
drag, startPoint x: 391, startPoint y: 159, endPoint x: 337, endPoint y: 318, distance: 167.6
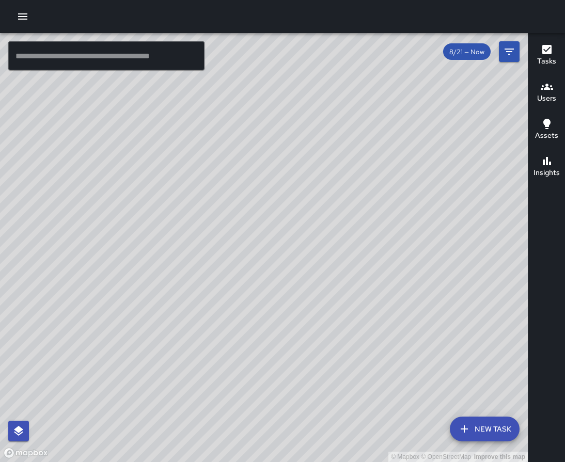
click at [337, 318] on div "© Mapbox © OpenStreetMap Improve this map" at bounding box center [264, 247] width 528 height 429
drag, startPoint x: 401, startPoint y: 184, endPoint x: 421, endPoint y: 331, distance: 148.6
click at [421, 331] on div "© Mapbox © OpenStreetMap Improve this map" at bounding box center [264, 247] width 528 height 429
drag, startPoint x: 397, startPoint y: 226, endPoint x: 352, endPoint y: 214, distance: 47.1
click at [352, 214] on div "© Mapbox © OpenStreetMap Improve this map" at bounding box center [264, 247] width 528 height 429
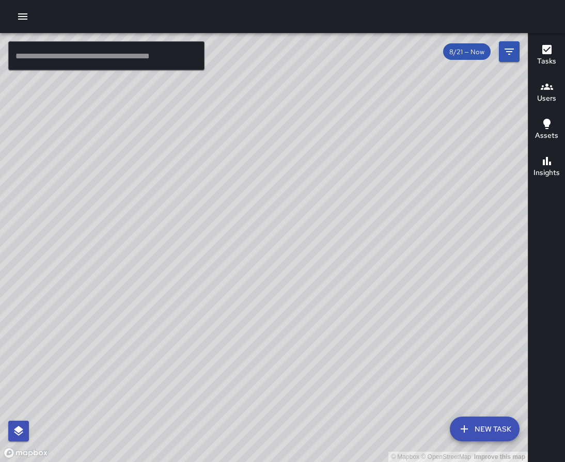
drag, startPoint x: 480, startPoint y: 177, endPoint x: 426, endPoint y: 255, distance: 95.0
click at [426, 255] on div "© Mapbox © OpenStreetMap Improve this map" at bounding box center [264, 247] width 528 height 429
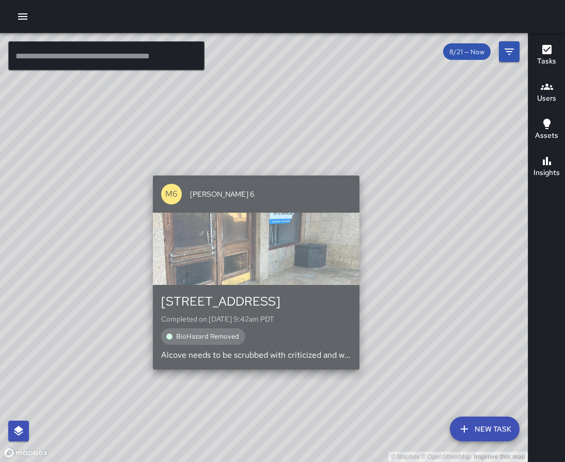
drag, startPoint x: 257, startPoint y: 353, endPoint x: 265, endPoint y: 342, distance: 13.6
click at [265, 342] on div "BioHazard Removed" at bounding box center [256, 336] width 190 height 17
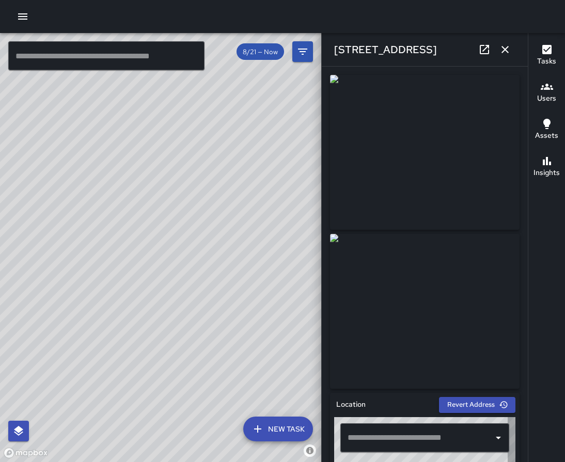
type input "**********"
click at [507, 55] on icon "button" at bounding box center [505, 49] width 12 height 12
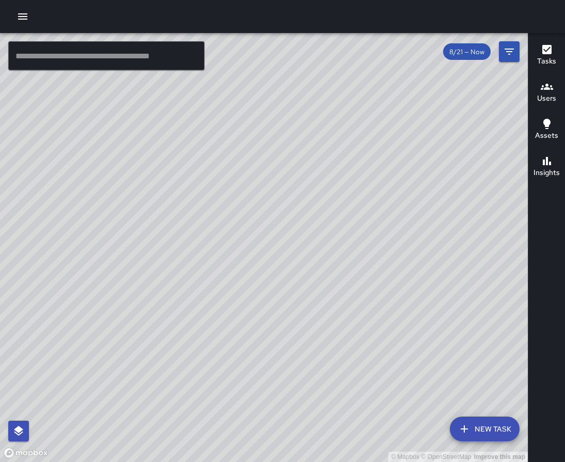
drag, startPoint x: 311, startPoint y: 217, endPoint x: 348, endPoint y: 202, distance: 39.3
click at [348, 202] on div "© Mapbox © OpenStreetMap Improve this map" at bounding box center [264, 247] width 528 height 429
drag, startPoint x: 228, startPoint y: 215, endPoint x: 274, endPoint y: 190, distance: 52.9
click at [274, 190] on div "© Mapbox © OpenStreetMap Improve this map" at bounding box center [264, 247] width 528 height 429
drag, startPoint x: 452, startPoint y: 234, endPoint x: 253, endPoint y: 163, distance: 211.2
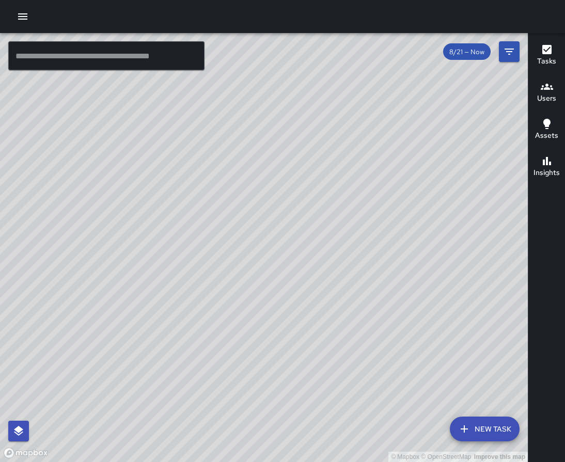
click at [253, 163] on div "© Mapbox © OpenStreetMap Improve this map" at bounding box center [264, 247] width 528 height 429
drag, startPoint x: 355, startPoint y: 94, endPoint x: 374, endPoint y: 347, distance: 253.3
click at [374, 347] on div "© Mapbox © OpenStreetMap Improve this map" at bounding box center [264, 247] width 528 height 429
drag, startPoint x: 322, startPoint y: 169, endPoint x: 423, endPoint y: 351, distance: 208.1
click at [423, 351] on div "© Mapbox © OpenStreetMap Improve this map" at bounding box center [264, 247] width 528 height 429
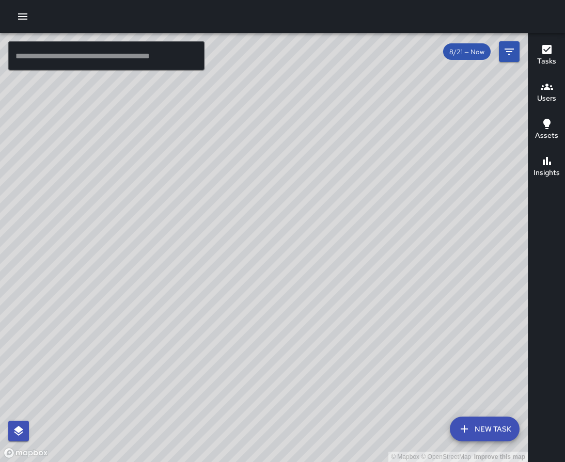
drag, startPoint x: 317, startPoint y: 226, endPoint x: 326, endPoint y: 299, distance: 72.8
click at [326, 299] on div "© Mapbox © OpenStreetMap Improve this map" at bounding box center [264, 247] width 528 height 429
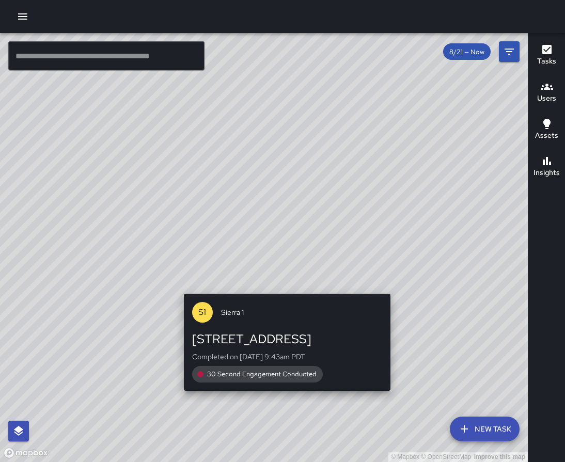
drag, startPoint x: 165, startPoint y: 168, endPoint x: 286, endPoint y: 297, distance: 176.8
click at [286, 297] on div "© Mapbox © OpenStreetMap Improve this map S1 Sierra 1 410 19th Street Completed…" at bounding box center [264, 247] width 528 height 429
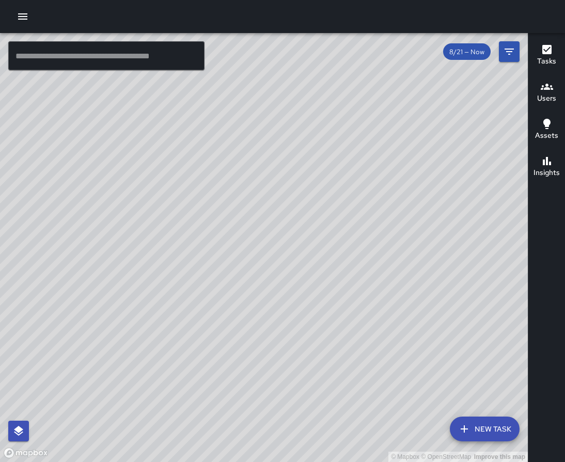
drag, startPoint x: 210, startPoint y: 208, endPoint x: 271, endPoint y: 183, distance: 65.1
click at [270, 184] on div "© Mapbox © OpenStreetMap Improve this map" at bounding box center [264, 247] width 528 height 429
drag, startPoint x: 135, startPoint y: 180, endPoint x: 173, endPoint y: 231, distance: 63.1
click at [173, 231] on div "© Mapbox © OpenStreetMap Improve this map" at bounding box center [264, 247] width 528 height 429
